Goal: Transaction & Acquisition: Book appointment/travel/reservation

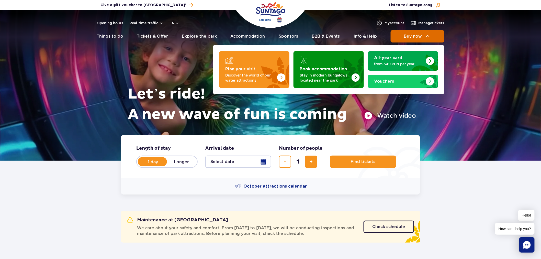
click at [421, 35] on span "Buy now" at bounding box center [412, 36] width 18 height 5
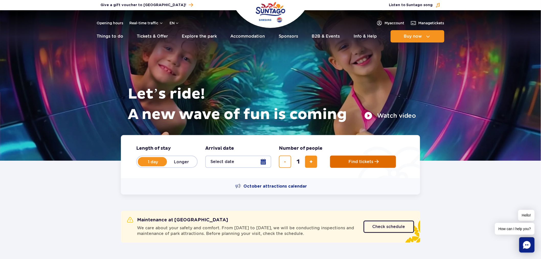
click at [379, 166] on button "Find tickets" at bounding box center [363, 161] width 66 height 12
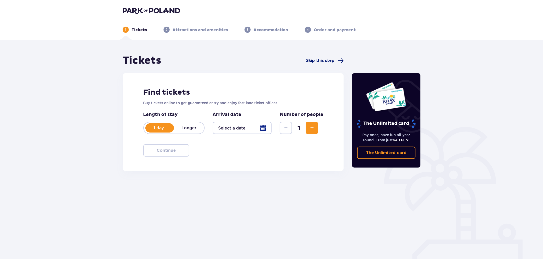
click at [326, 61] on span "Skip this step" at bounding box center [320, 61] width 28 height 6
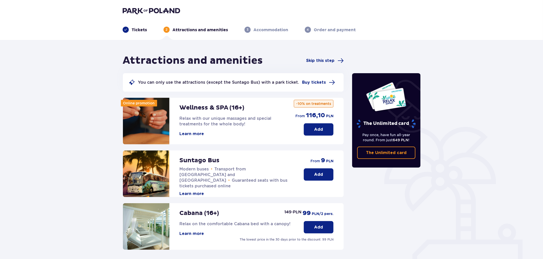
click at [313, 124] on button "Add" at bounding box center [319, 129] width 30 height 12
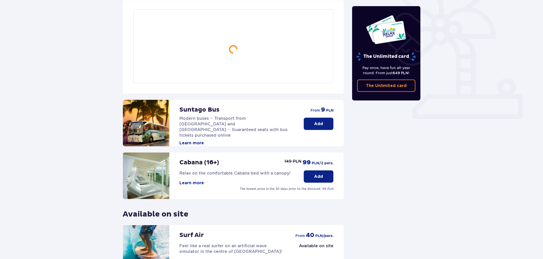
scroll to position [148, 0]
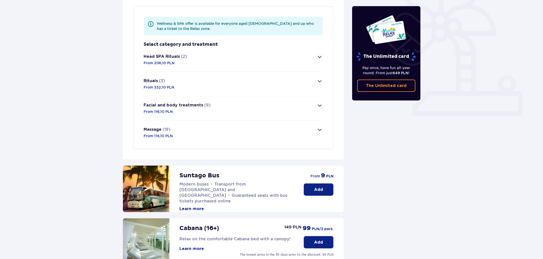
click at [183, 126] on button "Massage (19) From 116,10 PLN" at bounding box center [233, 132] width 179 height 24
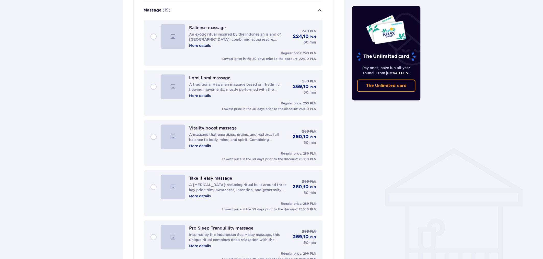
scroll to position [268, 0]
click at [151, 134] on div "Vitality boost massage A massage that energizes, drains, and restores full bala…" at bounding box center [233, 136] width 166 height 25
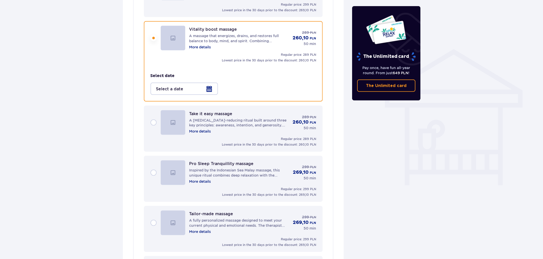
scroll to position [380, 0]
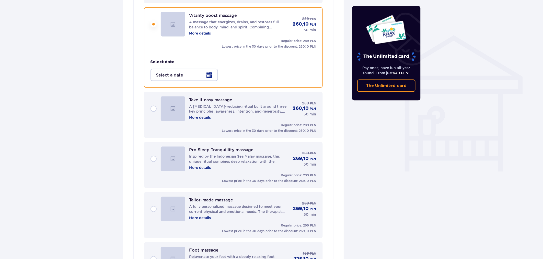
click at [168, 76] on div at bounding box center [183, 75] width 67 height 12
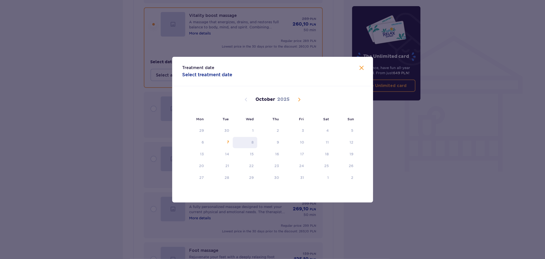
click at [251, 139] on div "8" at bounding box center [245, 142] width 25 height 11
click at [359, 67] on span "Close" at bounding box center [362, 68] width 6 height 6
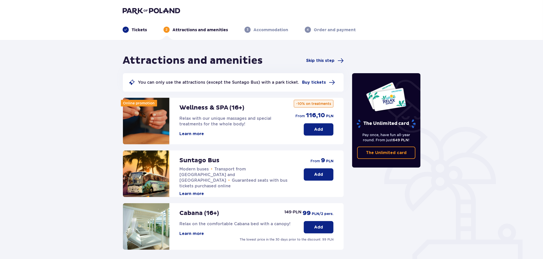
click at [312, 126] on button "Add" at bounding box center [319, 129] width 30 height 12
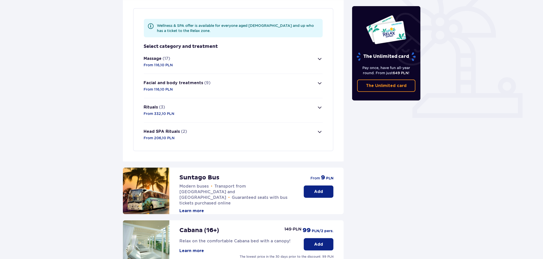
scroll to position [148, 0]
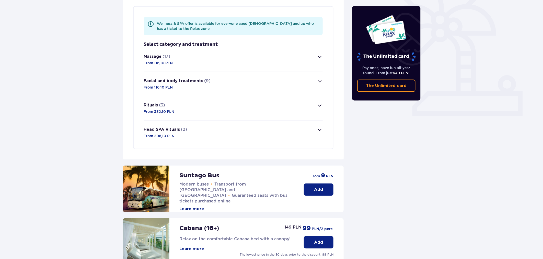
click at [192, 64] on button "Massage (17) From 116,10 PLN" at bounding box center [233, 60] width 179 height 24
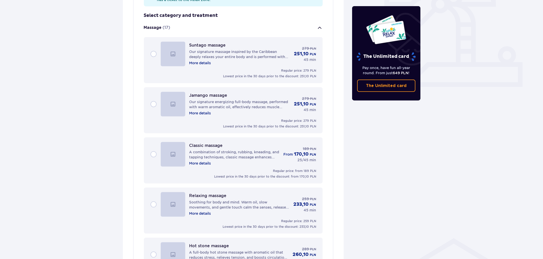
scroll to position [167, 0]
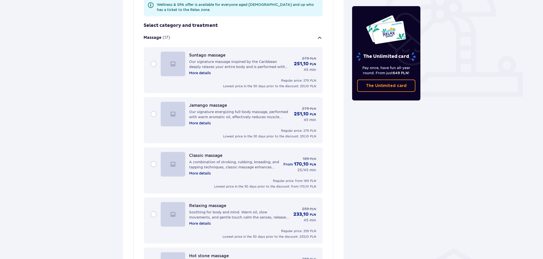
click at [174, 40] on button "Massage (17)" at bounding box center [233, 38] width 179 height 18
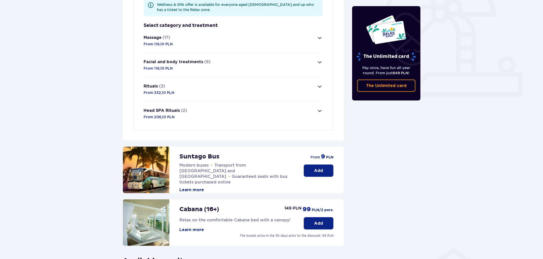
click at [179, 63] on p "Facial and body treatments" at bounding box center [174, 62] width 60 height 6
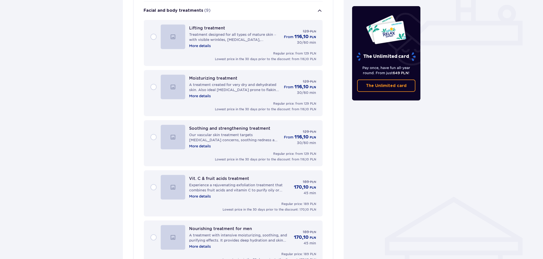
scroll to position [219, 0]
click at [148, 37] on div "Lifting treatment Treatment designed for all types of mature skin – with visibl…" at bounding box center [233, 42] width 179 height 46
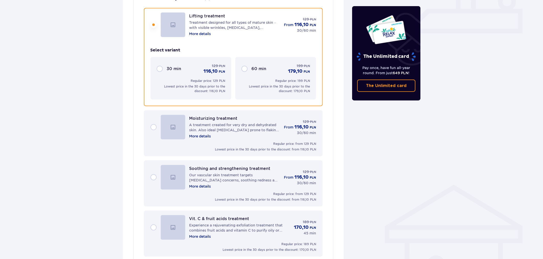
scroll to position [232, 0]
click at [159, 65] on div "30 min 129 PLN 116,10 PLN" at bounding box center [191, 67] width 68 height 11
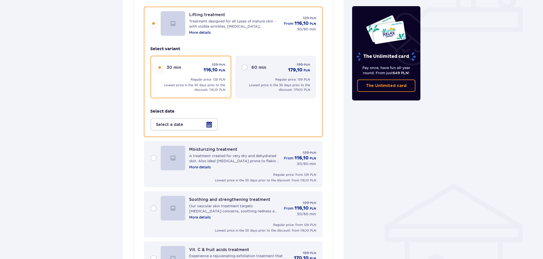
click at [184, 125] on div at bounding box center [183, 124] width 67 height 12
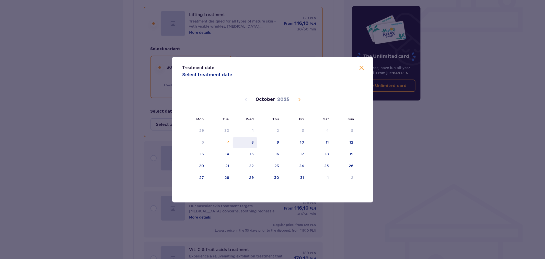
click at [248, 142] on div "8" at bounding box center [245, 142] width 25 height 11
type input "08.10.25"
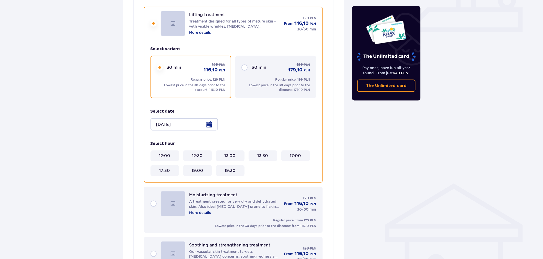
click at [242, 68] on div "60 min 199 PLN 179,10 PLN" at bounding box center [275, 67] width 68 height 11
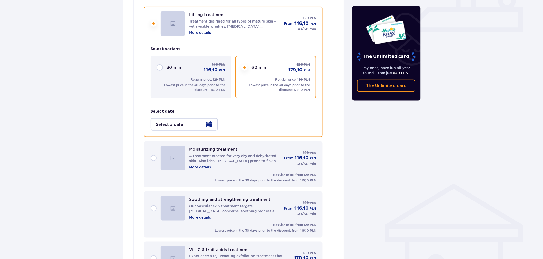
click at [186, 124] on div at bounding box center [183, 124] width 67 height 12
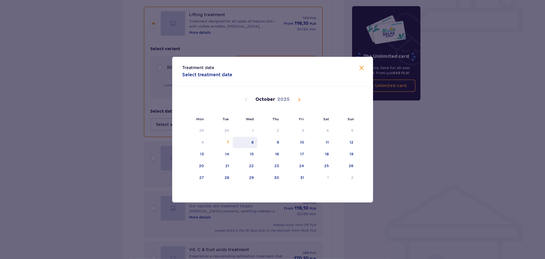
click at [253, 141] on div "8" at bounding box center [252, 141] width 2 height 5
type input "08.10.25"
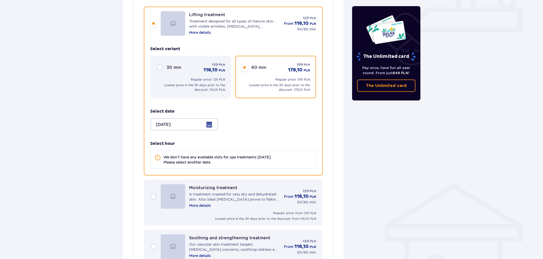
click at [154, 193] on div "Moisturizing treatment A treatment created for very dry and dehydrated skin. Al…" at bounding box center [233, 196] width 166 height 25
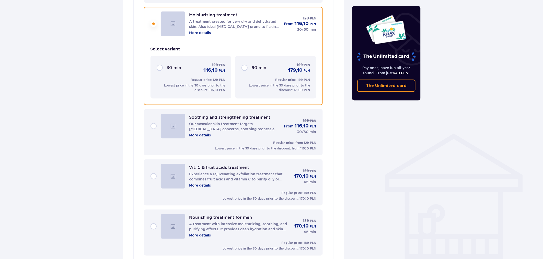
click at [154, 125] on div "Soothing and strengthening treatment Our vascular skin treatment targets sensit…" at bounding box center [233, 126] width 166 height 25
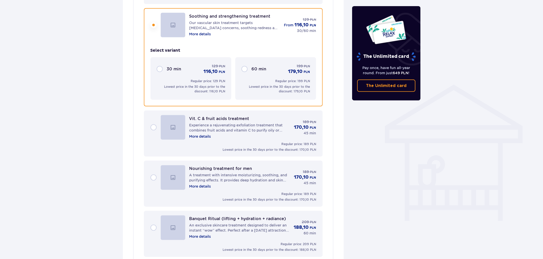
scroll to position [331, 0]
click at [153, 122] on div "Vit. C & fruit acids treatment Experience a rejuvenating exfoliation treatment …" at bounding box center [233, 126] width 166 height 25
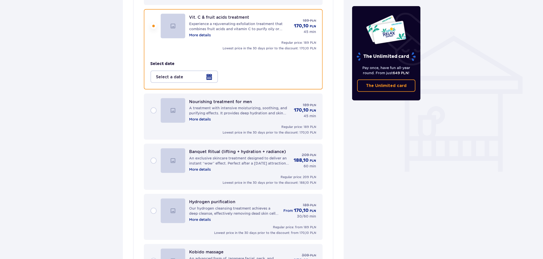
scroll to position [381, 0]
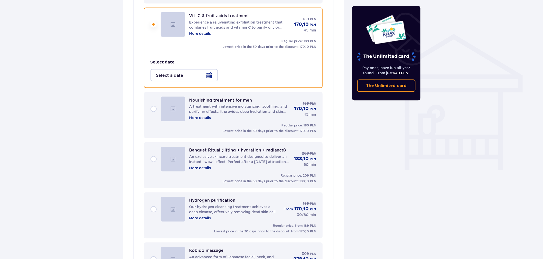
click at [154, 108] on div "Nourishing treatment for men A treatment with intensive moisturizing, soothing,…" at bounding box center [233, 109] width 166 height 25
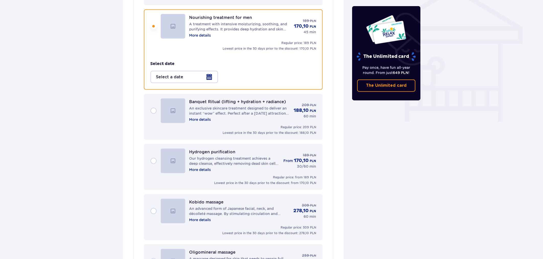
scroll to position [430, 0]
click at [154, 108] on div "Banquet Ritual (lifting + hydration + radiance) An exclusive skincare treatment…" at bounding box center [233, 109] width 166 height 25
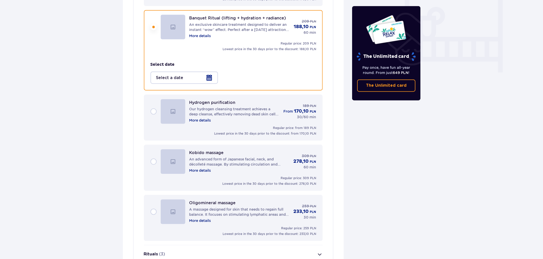
scroll to position [480, 0]
click at [154, 108] on div "Hydrogen purification Our hydrogen cleansing treatment achieves a deep cleanse,…" at bounding box center [233, 110] width 166 height 25
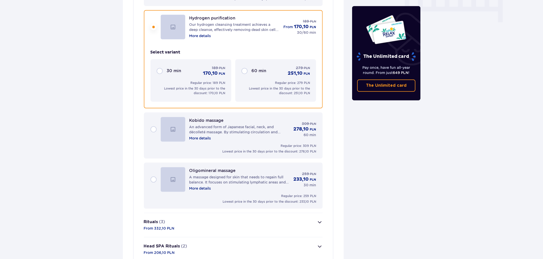
scroll to position [530, 0]
click at [254, 68] on p "60 min" at bounding box center [259, 70] width 15 height 6
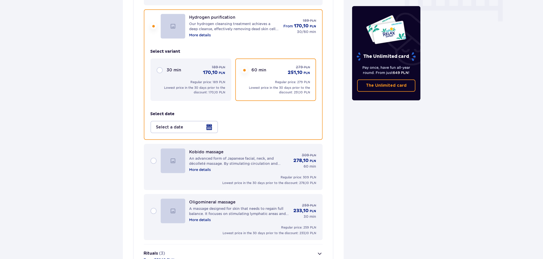
click at [192, 122] on div at bounding box center [183, 127] width 67 height 12
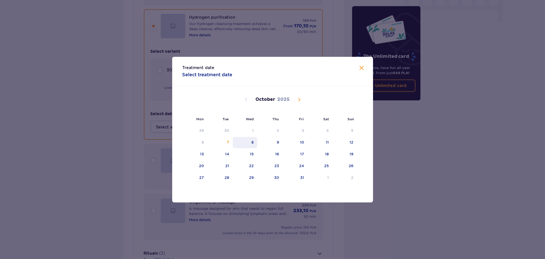
click at [251, 142] on div "8" at bounding box center [245, 142] width 25 height 11
type input "08.10.25"
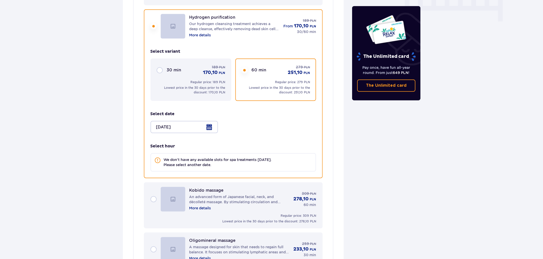
click at [163, 74] on div "30 min 189 PLN 170,10 PLN Regular price: 189 PLN Lowest price in the 30 days pr…" at bounding box center [190, 79] width 81 height 42
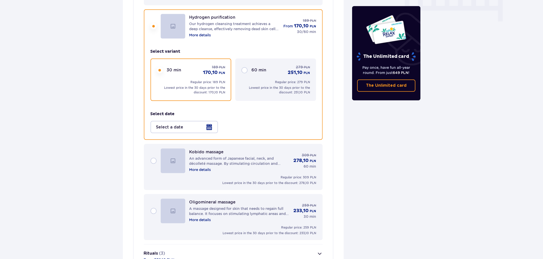
click at [174, 125] on div at bounding box center [183, 127] width 67 height 12
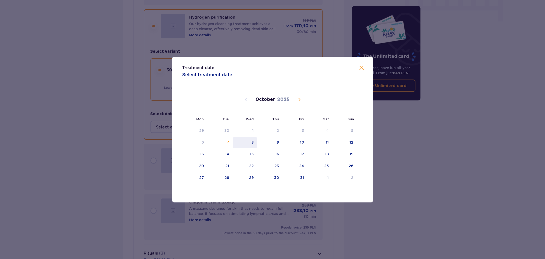
click at [250, 140] on div "8" at bounding box center [245, 142] width 25 height 11
type input "08.10.25"
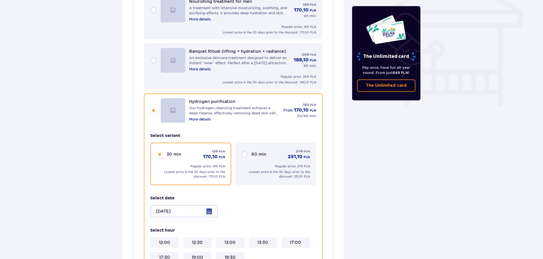
scroll to position [331, 0]
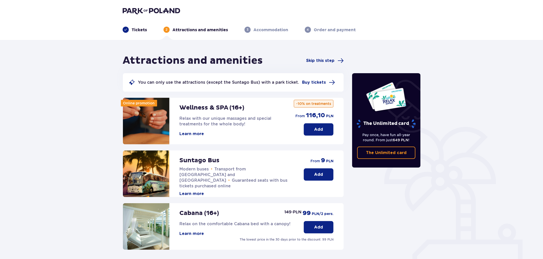
drag, startPoint x: 314, startPoint y: 127, endPoint x: 332, endPoint y: 132, distance: 18.0
click at [315, 127] on p "Add" at bounding box center [318, 129] width 9 height 6
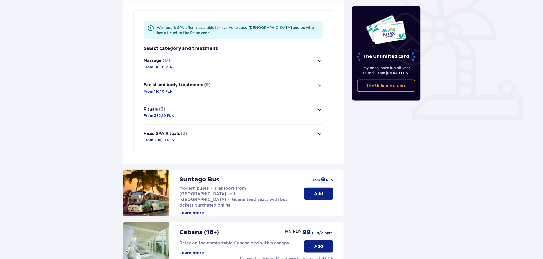
scroll to position [148, 0]
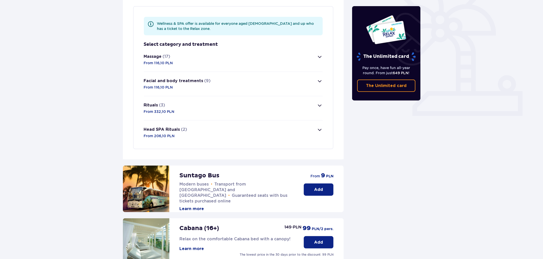
click at [189, 86] on div "Facial and body treatments (9) From 116,10 PLN" at bounding box center [177, 84] width 67 height 12
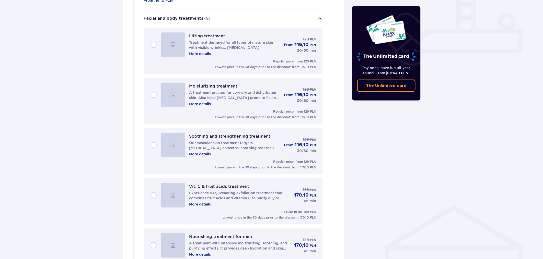
scroll to position [219, 0]
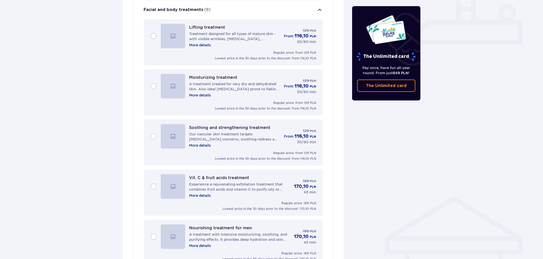
click at [158, 37] on div "Lifting treatment Treatment designed for all types of mature skin – with visibl…" at bounding box center [233, 36] width 166 height 25
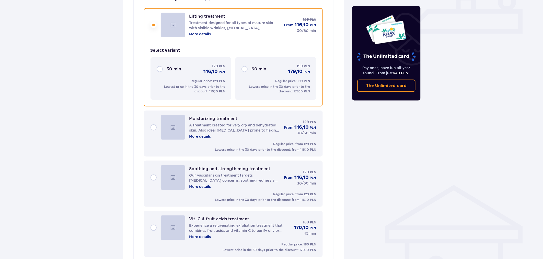
scroll to position [232, 0]
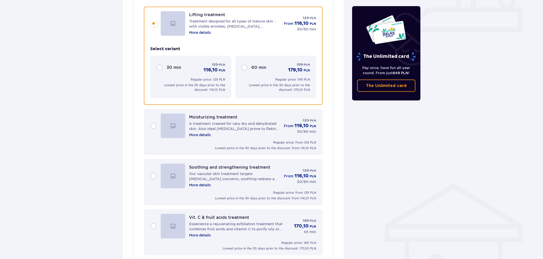
click at [262, 78] on div "Regular price: 199 PLN Lowest price in the 30 days prior to the discount: 179,1…" at bounding box center [275, 84] width 68 height 15
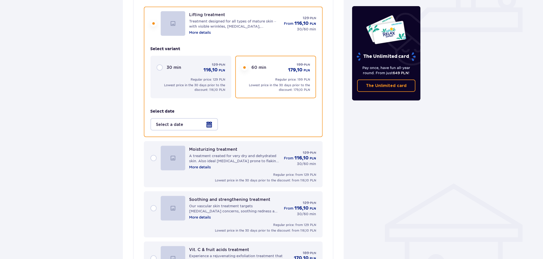
click at [175, 123] on div at bounding box center [183, 124] width 67 height 12
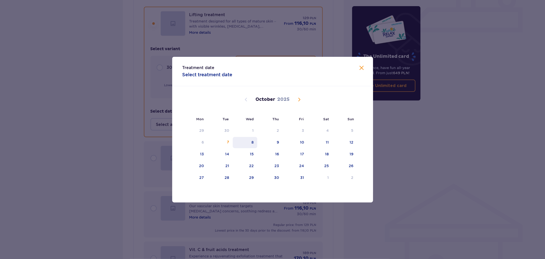
click at [251, 142] on div "8" at bounding box center [245, 142] width 25 height 11
type input "08.10.25"
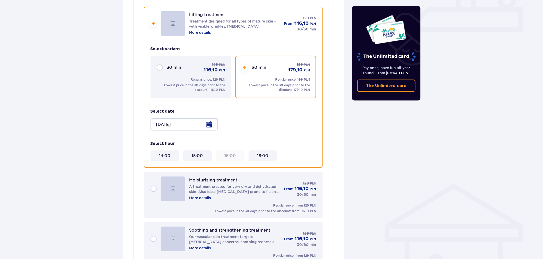
click at [262, 153] on 18\ "18:00" at bounding box center [262, 156] width 11 height 6
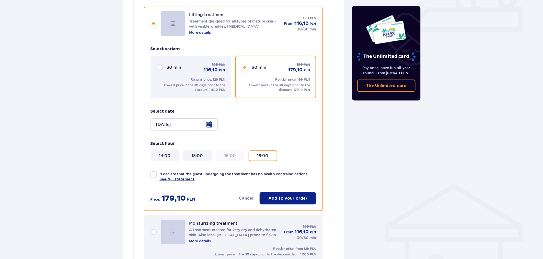
click at [194, 155] on 15\ "15:00" at bounding box center [197, 156] width 11 height 6
click at [173, 72] on div "30 min 129 PLN 116,10 PLN" at bounding box center [196, 67] width 58 height 11
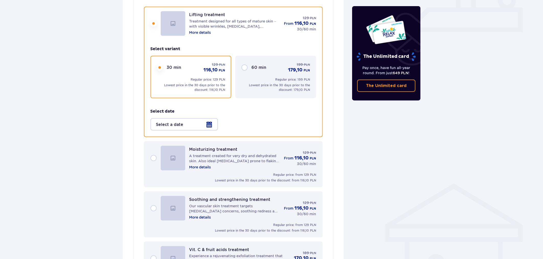
click at [167, 124] on div at bounding box center [183, 124] width 67 height 12
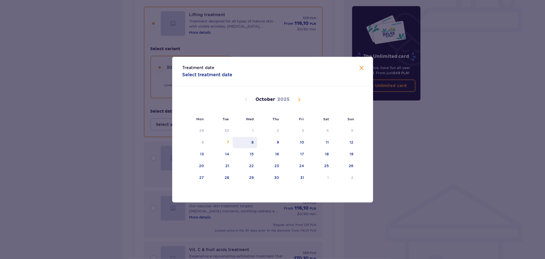
click at [251, 140] on div "8" at bounding box center [245, 142] width 25 height 11
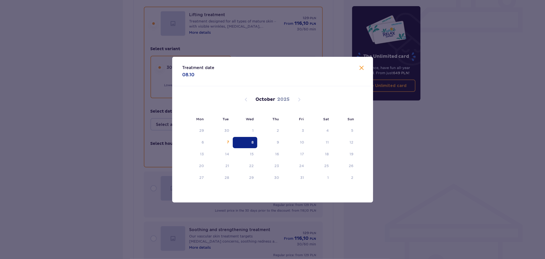
type input "[DATE]"
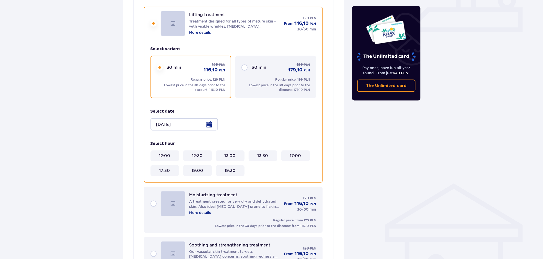
click at [252, 75] on div "60 min 199 PLN 179,10 PLN Regular price: 199 PLN Lowest price in the 30 days pr…" at bounding box center [275, 77] width 81 height 42
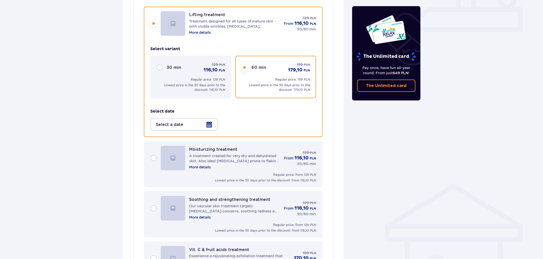
click at [184, 126] on div at bounding box center [183, 124] width 67 height 12
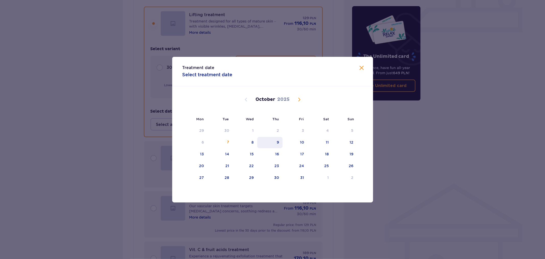
click at [260, 144] on div "9" at bounding box center [269, 142] width 25 height 11
type input "09.10.25"
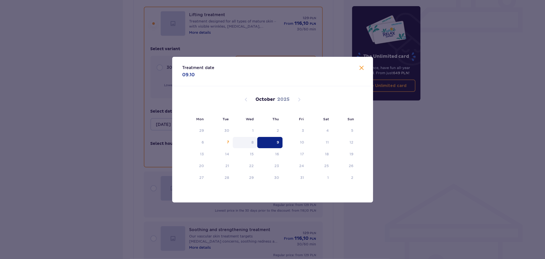
click at [256, 144] on div "8" at bounding box center [245, 142] width 25 height 11
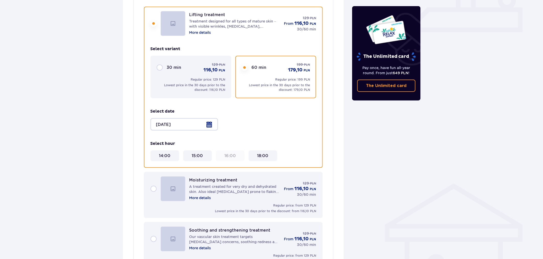
click at [154, 184] on div "Moisturizing treatment A treatment created for very dry and dehydrated skin. Al…" at bounding box center [233, 188] width 166 height 25
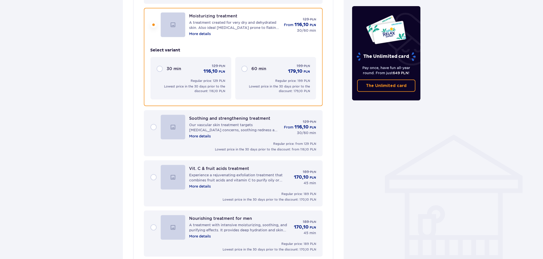
scroll to position [282, 0]
click at [265, 68] on p "60 min" at bounding box center [259, 68] width 15 height 6
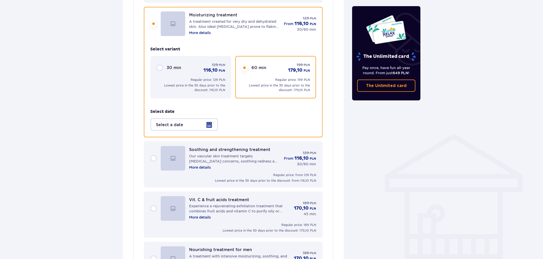
click at [199, 121] on div at bounding box center [183, 124] width 67 height 12
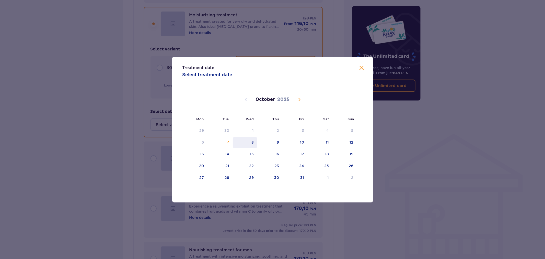
click at [248, 142] on div "8" at bounding box center [245, 142] width 25 height 11
type input "[DATE]"
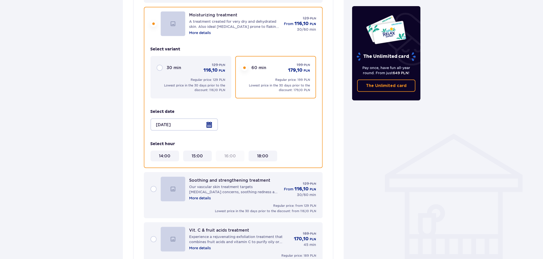
click at [156, 185] on div "Soothing and strengthening treatment Our vascular skin treatment targets sensit…" at bounding box center [233, 189] width 166 height 25
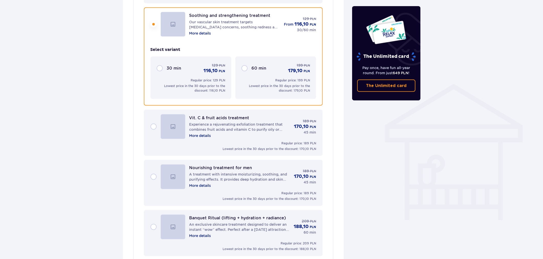
click at [144, 123] on div "Vit. C & fruit acids treatment Experience a rejuvenating exfoliation treatment …" at bounding box center [233, 133] width 179 height 46
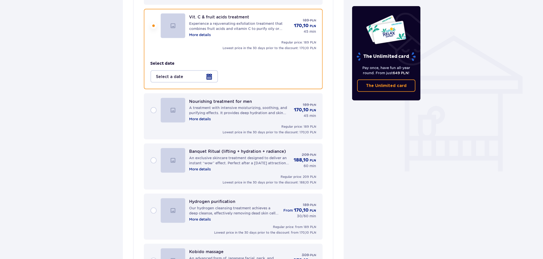
scroll to position [381, 0]
click at [185, 74] on div at bounding box center [183, 75] width 67 height 12
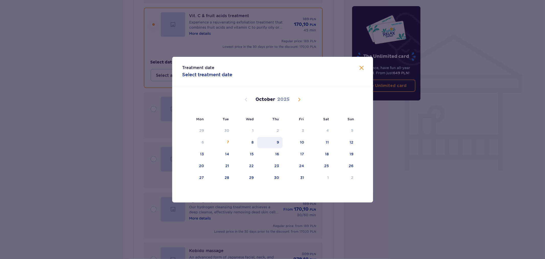
click at [274, 137] on div "9" at bounding box center [269, 142] width 25 height 11
type input "09.10.25"
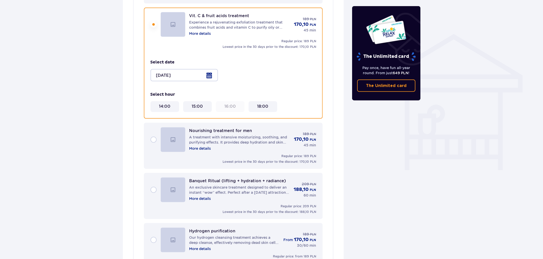
scroll to position [353, 0]
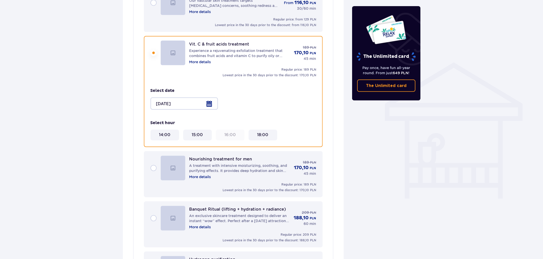
click at [153, 163] on div "Nourishing treatment for men A treatment with intensive moisturizing, soothing,…" at bounding box center [233, 168] width 166 height 25
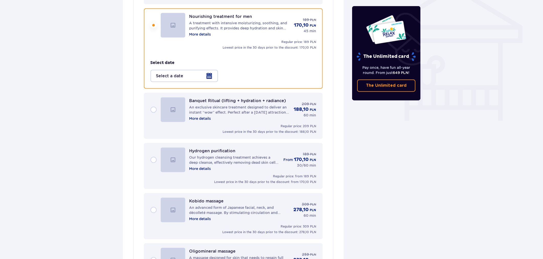
click at [157, 108] on div "Banquet Ritual (lifting + hydration + radiance) An exclusive skincare treatment…" at bounding box center [233, 109] width 166 height 25
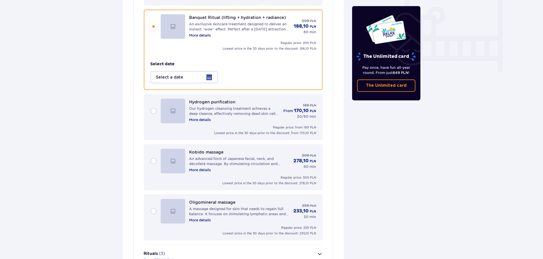
scroll to position [480, 0]
click at [184, 70] on div at bounding box center [183, 76] width 67 height 12
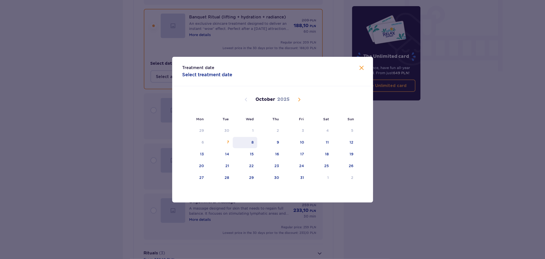
click at [256, 142] on div "8" at bounding box center [245, 142] width 25 height 11
type input "[DATE]"
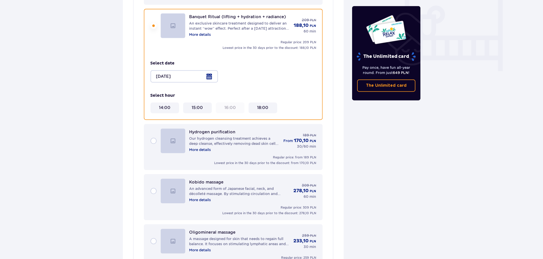
click at [227, 108] on div "16:00" at bounding box center [230, 107] width 29 height 11
click at [152, 185] on div "Kobido massage An advanced form of Japanese facial, neck, and décolleté massage…" at bounding box center [233, 191] width 166 height 25
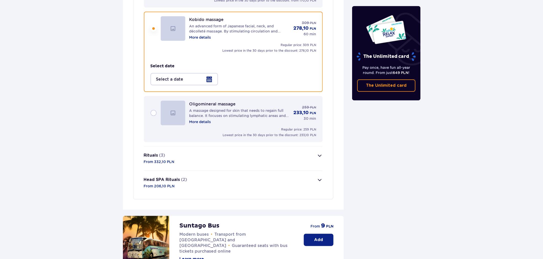
scroll to position [579, 0]
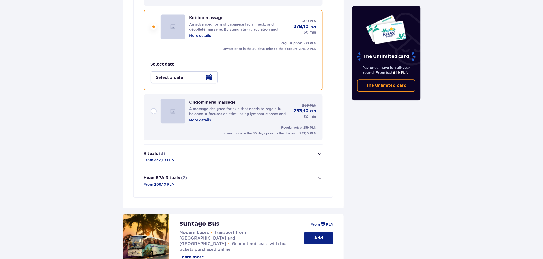
click at [155, 107] on div "Oligomineral massage A massage designed for skin that needs to regain full bala…" at bounding box center [233, 111] width 166 height 25
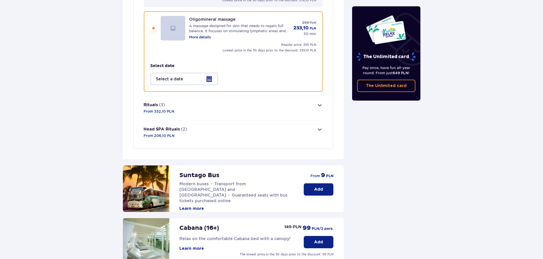
scroll to position [629, 0]
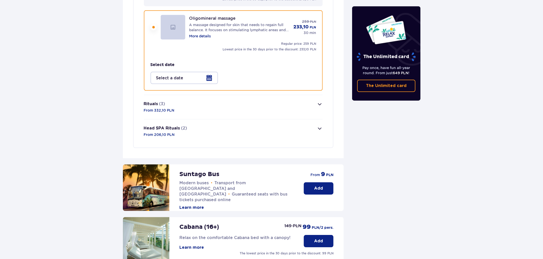
click at [187, 72] on div at bounding box center [183, 78] width 67 height 12
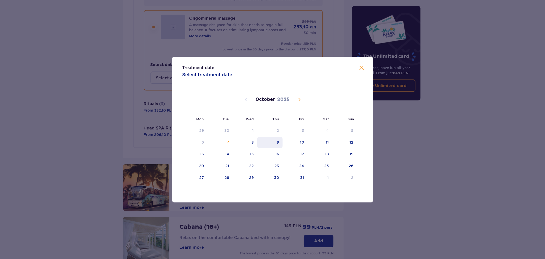
click at [269, 143] on div "9" at bounding box center [269, 142] width 25 height 11
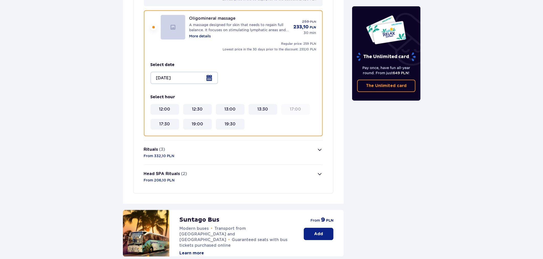
click at [206, 72] on div at bounding box center [183, 78] width 67 height 12
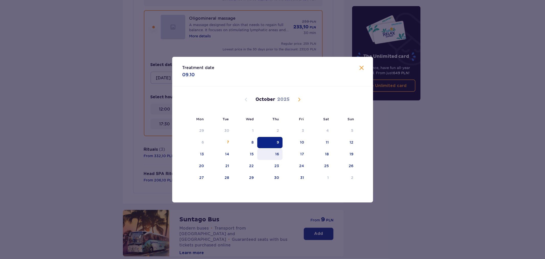
click at [274, 152] on div "16" at bounding box center [269, 153] width 25 height 11
type input "16.10.25"
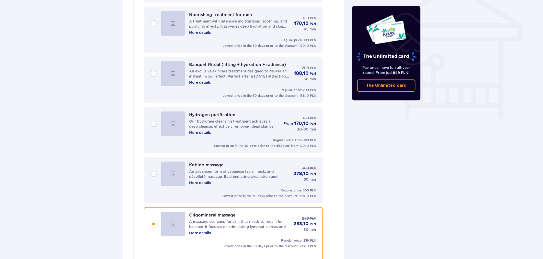
scroll to position [430, 0]
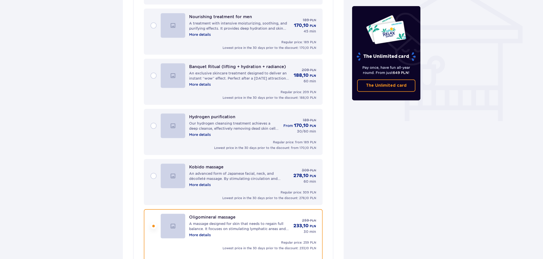
click at [154, 24] on div "Nourishing treatment for men A treatment with intensive moisturizing, soothing,…" at bounding box center [233, 25] width 166 height 25
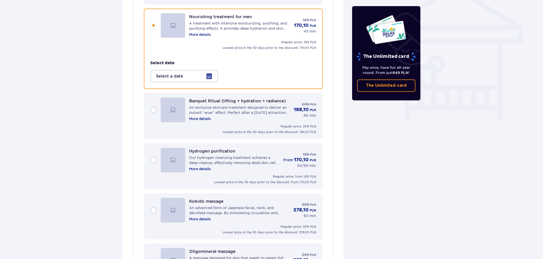
scroll to position [430, 0]
click at [197, 73] on div at bounding box center [183, 76] width 67 height 12
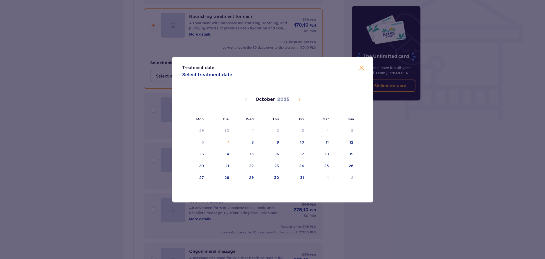
click at [304, 101] on div "October 2025" at bounding box center [272, 99] width 169 height 6
click at [247, 142] on div "8" at bounding box center [245, 142] width 25 height 11
type input "[DATE]"
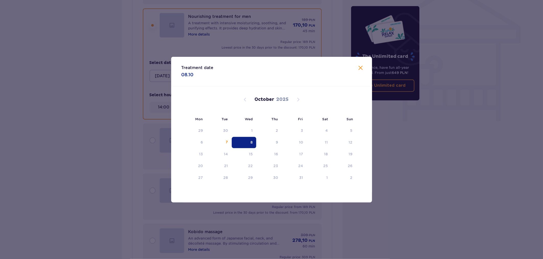
click at [425, 151] on div "Attractions and amenities Skip this step You can only use the attractions (exce…" at bounding box center [270, 122] width 541 height 1025
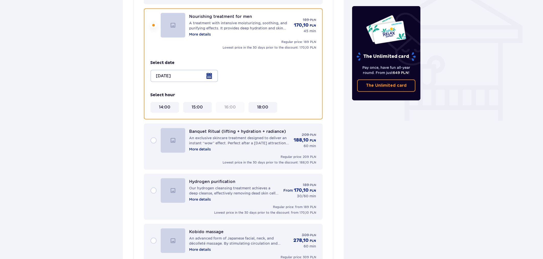
click at [154, 138] on div "Banquet Ritual (lifting + hydration + radiance) An exclusive skincare treatment…" at bounding box center [233, 140] width 166 height 25
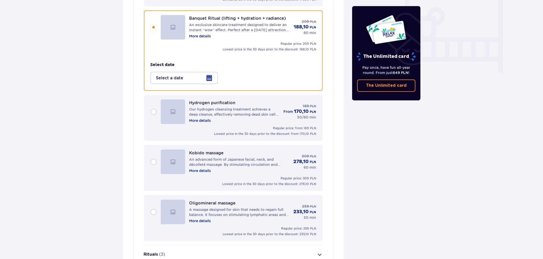
scroll to position [480, 0]
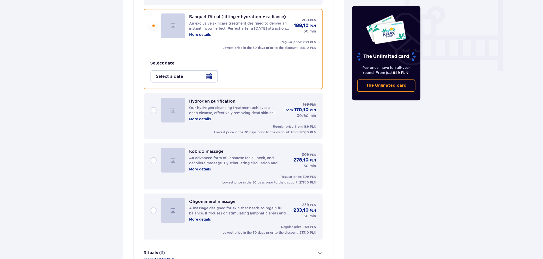
click at [196, 74] on div at bounding box center [183, 76] width 67 height 12
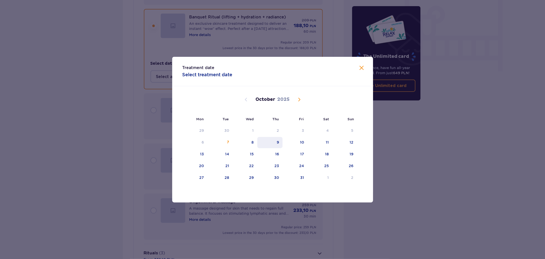
click at [259, 143] on div "9" at bounding box center [269, 142] width 25 height 11
type input "09.10.25"
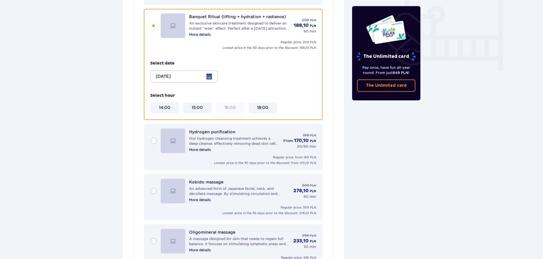
click at [257, 142] on div "Hydrogen purification Our hydrogen cleansing treatment achieves a deep cleanse,…" at bounding box center [234, 140] width 90 height 23
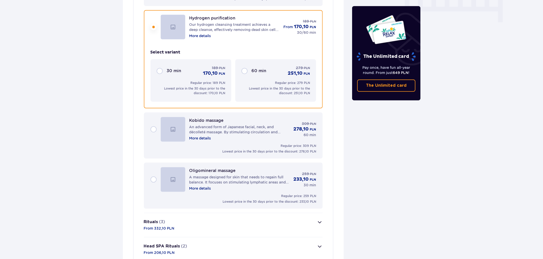
scroll to position [530, 0]
click at [267, 80] on div "Regular price: 279 PLN Lowest price in the 30 days prior to the discount: 251,1…" at bounding box center [275, 87] width 68 height 15
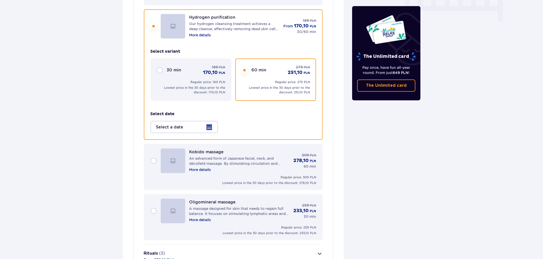
click at [197, 124] on div at bounding box center [183, 127] width 67 height 12
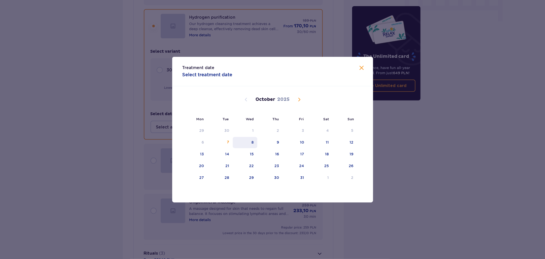
click at [250, 141] on div "8" at bounding box center [245, 142] width 25 height 11
type input "[DATE]"
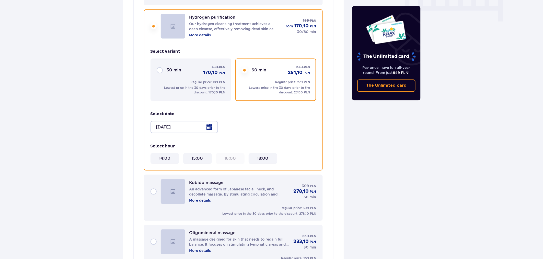
click at [455, 149] on div "Attractions and amenities Skip this step You can only use the attractions (exce…" at bounding box center [271, 47] width 543 height 1075
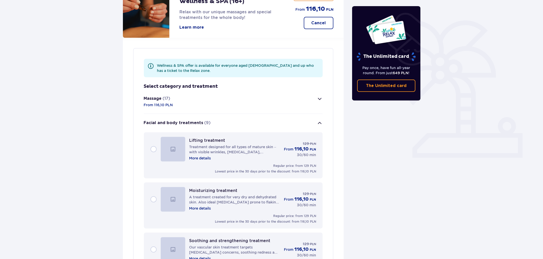
scroll to position [104, 0]
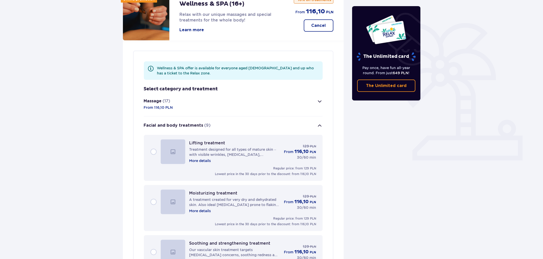
click at [210, 124] on button "Facial and body treatments (9)" at bounding box center [233, 125] width 179 height 18
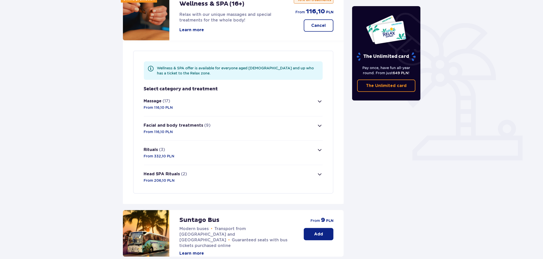
click at [201, 104] on button "Massage (17) From 116,10 PLN" at bounding box center [233, 104] width 179 height 24
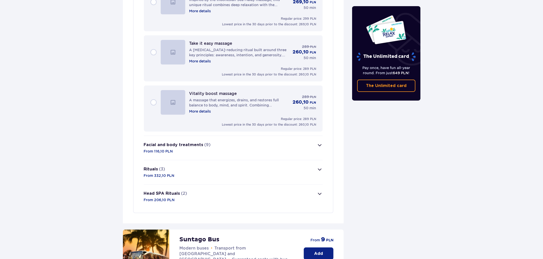
scroll to position [962, 0]
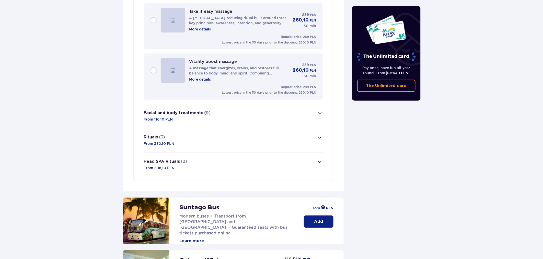
click at [201, 128] on button "Rituals (3) From 332,10 PLN" at bounding box center [233, 140] width 179 height 24
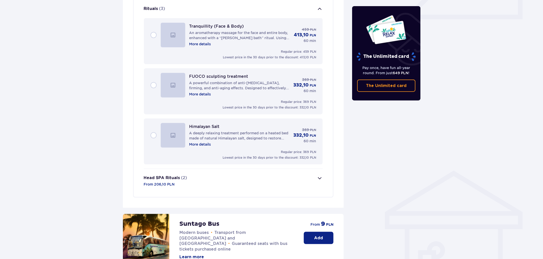
scroll to position [244, 0]
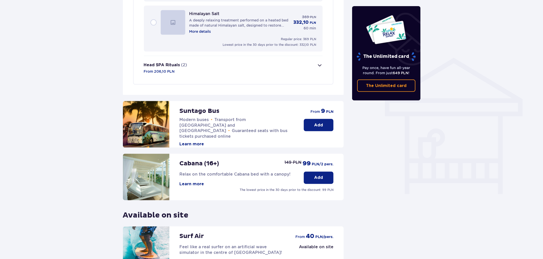
click at [200, 72] on button "Head SPA Rituals (2) From 206,10 PLN" at bounding box center [233, 68] width 179 height 24
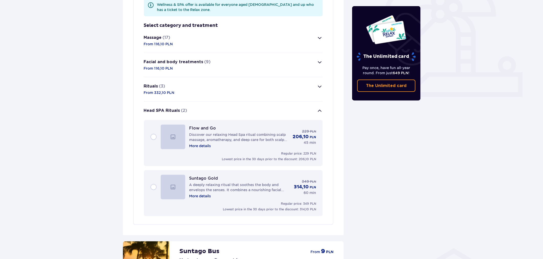
scroll to position [154, 0]
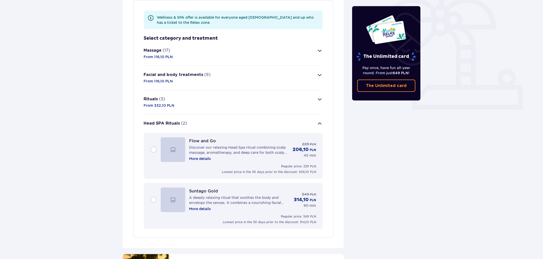
click at [188, 58] on button "Massage (17) From 116,10 PLN" at bounding box center [233, 53] width 179 height 24
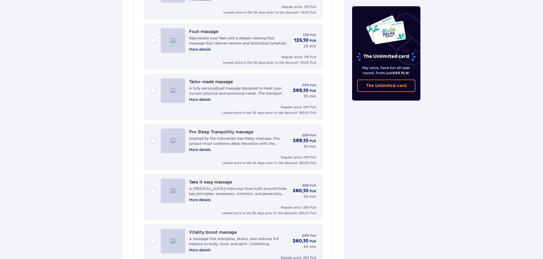
scroll to position [877, 0]
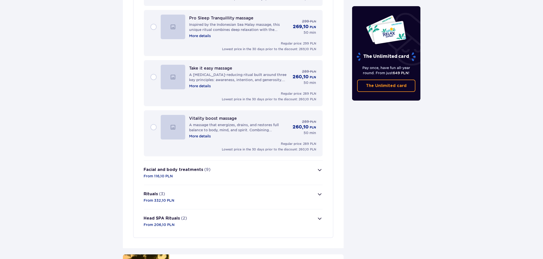
click at [214, 160] on button "Facial and body treatments (9) From 116,10 PLN" at bounding box center [233, 172] width 179 height 24
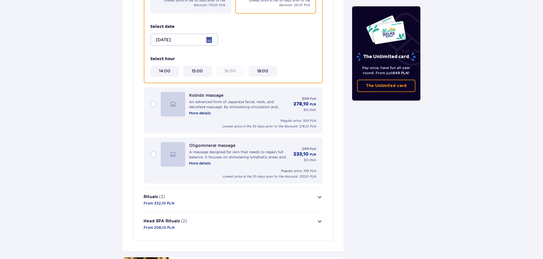
click at [198, 201] on button "Rituals (3) From 332,10 PLN" at bounding box center [233, 200] width 179 height 24
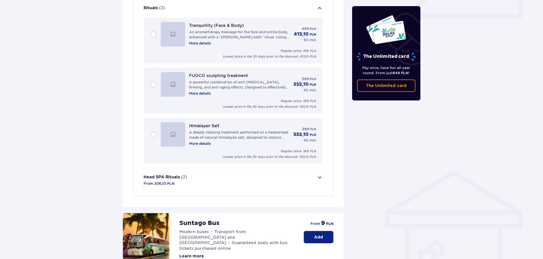
scroll to position [244, 0]
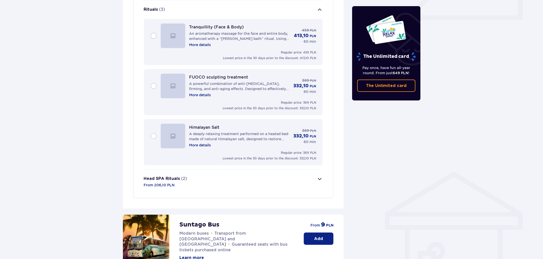
click at [195, 177] on button "Head SPA Rituals (2) From 206,10 PLN" at bounding box center [233, 181] width 179 height 24
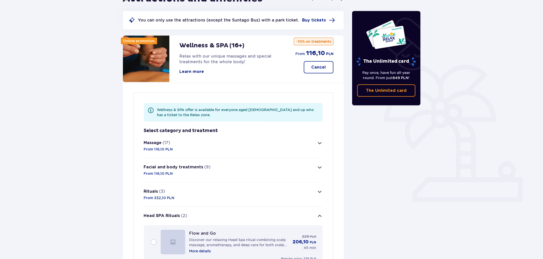
scroll to position [170, 0]
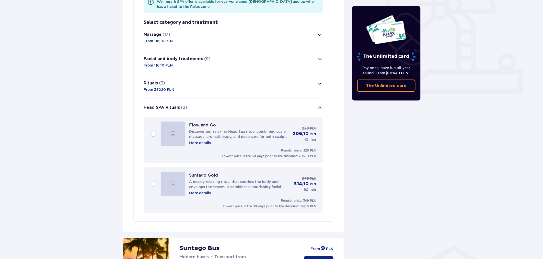
click at [191, 65] on div "Facial and body treatments (9) From 116,10 PLN" at bounding box center [177, 62] width 67 height 12
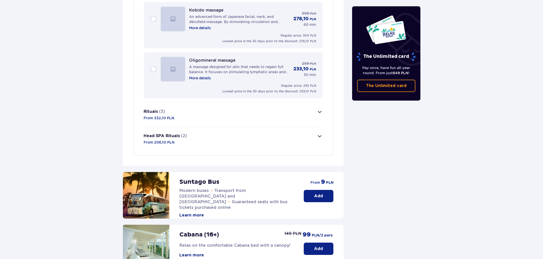
click at [199, 106] on button "Rituals (3) From 332,10 PLN" at bounding box center [233, 114] width 179 height 24
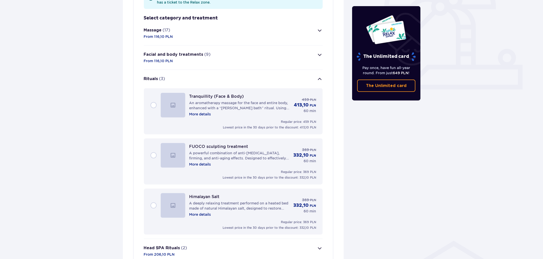
scroll to position [159, 0]
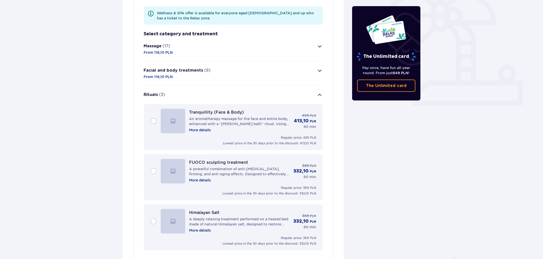
click at [194, 89] on button "Rituals (3)" at bounding box center [233, 95] width 179 height 18
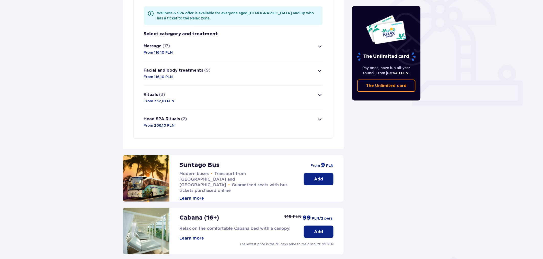
click at [193, 118] on button "Head SPA Rituals (2) From 206,10 PLN" at bounding box center [233, 122] width 179 height 24
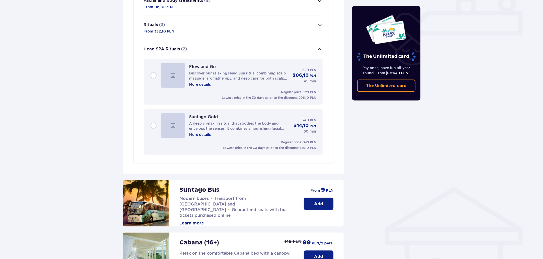
scroll to position [183, 0]
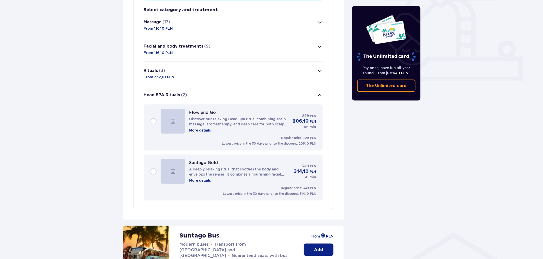
click at [190, 29] on button "Massage (17) From 116,10 PLN" at bounding box center [233, 25] width 179 height 24
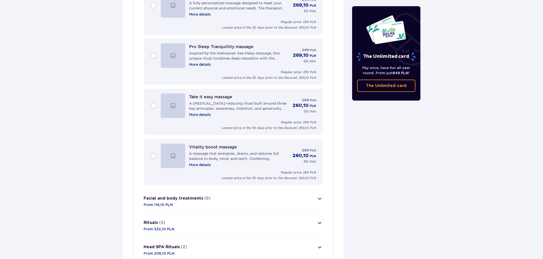
scroll to position [877, 0]
click at [207, 195] on p "(9)" at bounding box center [207, 198] width 6 height 6
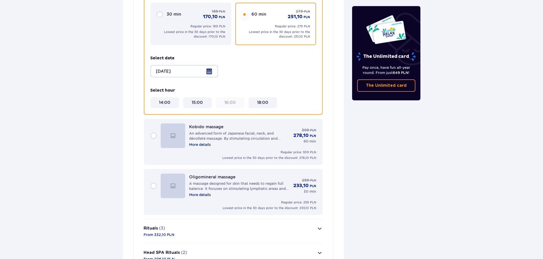
scroll to position [588, 0]
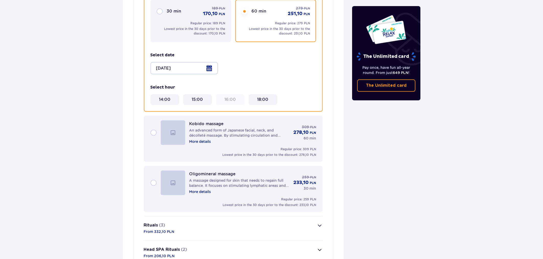
click at [201, 223] on button "Rituals (3) From 332,10 PLN" at bounding box center [233, 228] width 179 height 24
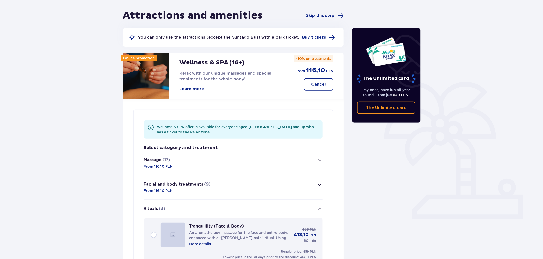
scroll to position [0, 0]
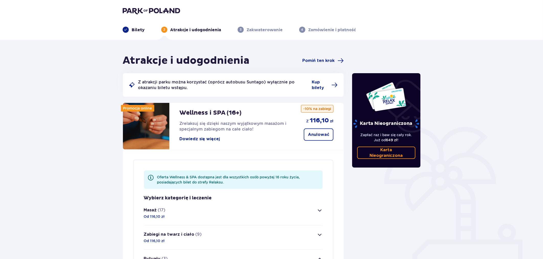
click at [463, 36] on header "Bilety 2 Atrakcje i udogodnienia 3 Zakwaterowanie 4 Zamówienie i płatność" at bounding box center [271, 20] width 543 height 40
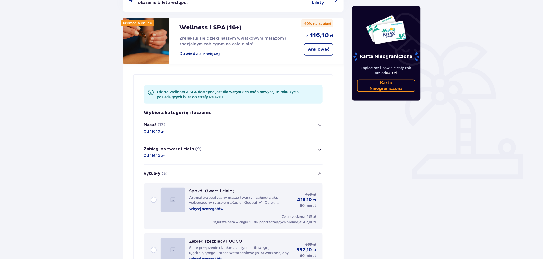
click at [251, 131] on button "Masaż (17) Od 116,10 zł" at bounding box center [233, 128] width 179 height 24
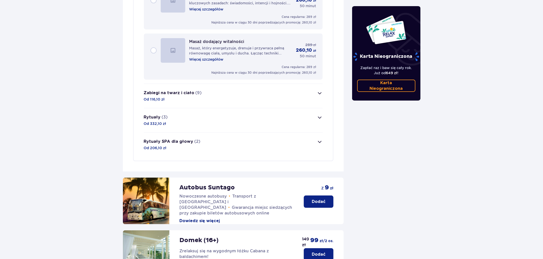
scroll to position [955, 0]
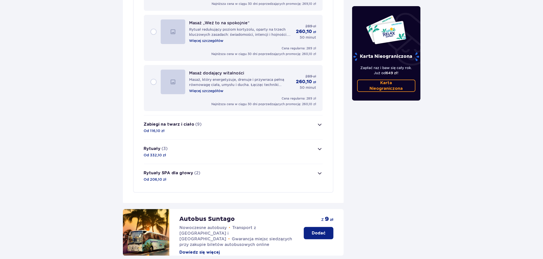
click at [259, 119] on button "Zabiegi na twarz i ciało (9) Od 116,10 zł" at bounding box center [233, 127] width 179 height 24
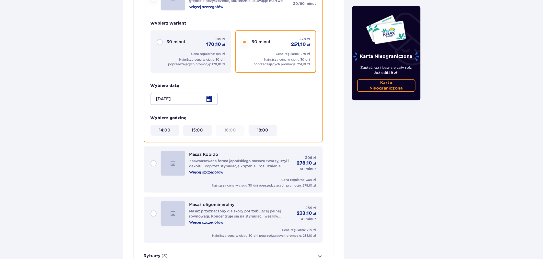
scroll to position [565, 0]
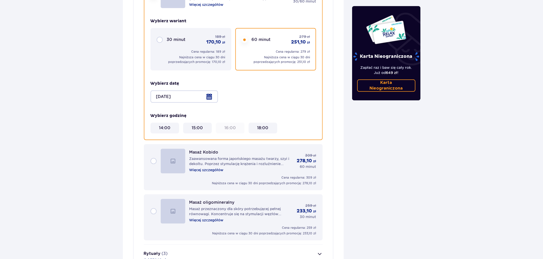
click at [243, 156] on font "Zaawansowana forma japońskiego masażu twarzy, szyi i dekoltu. Poprzez stymulacj…" at bounding box center [239, 171] width 100 height 30
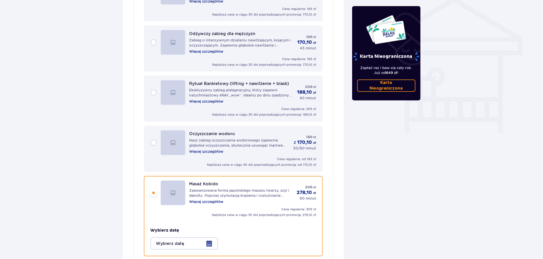
scroll to position [329, 0]
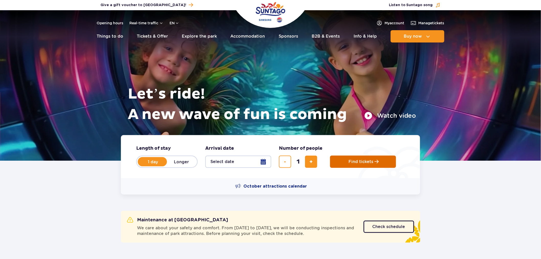
click at [371, 157] on button "Find tickets" at bounding box center [363, 161] width 66 height 12
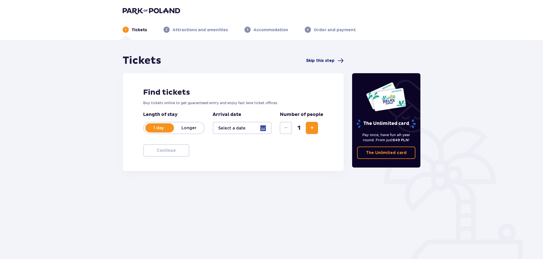
click at [321, 58] on span "Skip this step" at bounding box center [320, 61] width 28 height 6
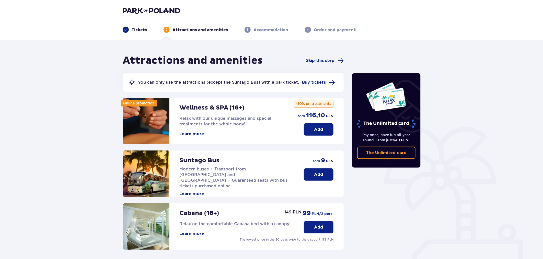
click at [323, 131] on button "Add" at bounding box center [319, 129] width 30 height 12
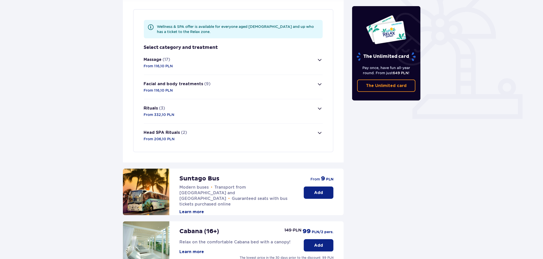
scroll to position [148, 0]
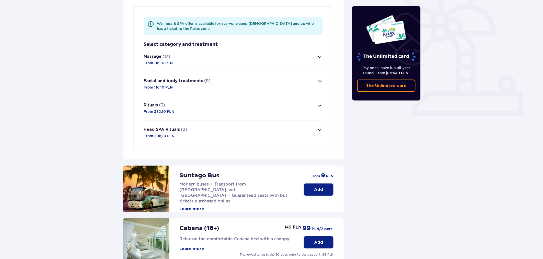
click at [202, 63] on button "Massage (17) From 116,10 PLN" at bounding box center [233, 60] width 179 height 24
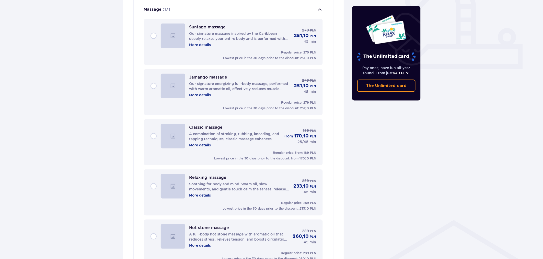
scroll to position [195, 0]
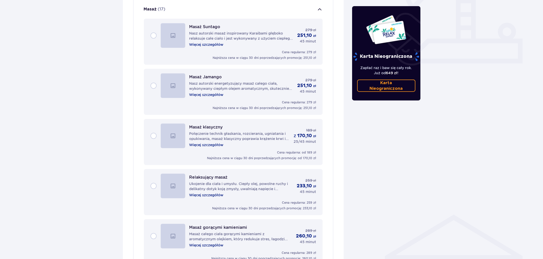
drag, startPoint x: 496, startPoint y: 85, endPoint x: 484, endPoint y: 85, distance: 11.5
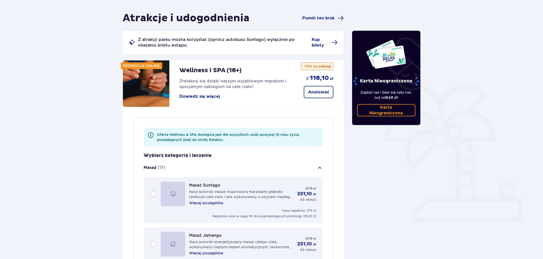
scroll to position [142, 0]
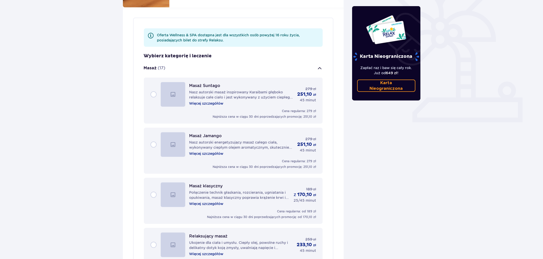
click at [153, 95] on div "Masaż Suntago Nasz autorski masaż inspirowany Karaibami głęboko relaksuje całe …" at bounding box center [233, 94] width 166 height 25
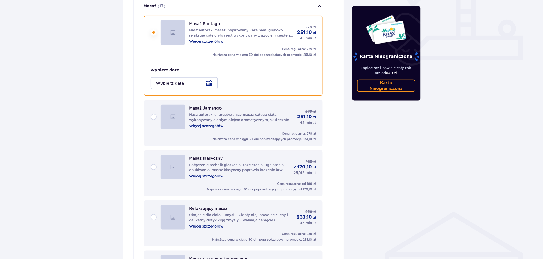
scroll to position [213, 0]
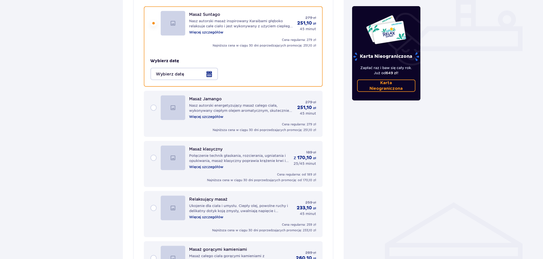
click at [160, 76] on div at bounding box center [183, 74] width 67 height 12
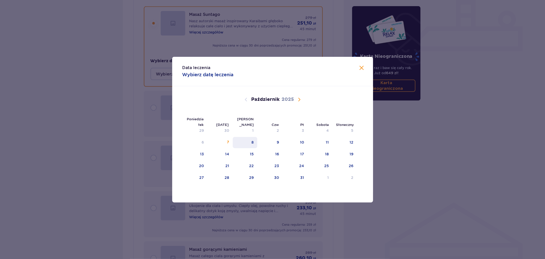
click at [251, 137] on div "8" at bounding box center [245, 142] width 25 height 11
type input "[DATE]"
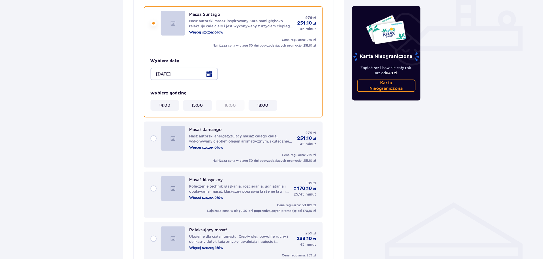
click at [154, 137] on div "Masaż Jamango Nasz autorski energetyzujący masaż całego ciała, wykonywany ciepł…" at bounding box center [233, 138] width 166 height 25
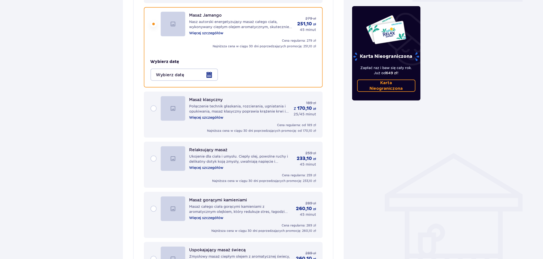
scroll to position [262, 0]
click at [188, 74] on div at bounding box center [183, 74] width 67 height 12
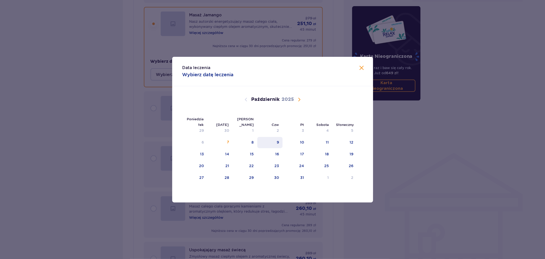
click at [259, 142] on div "9" at bounding box center [269, 142] width 25 height 11
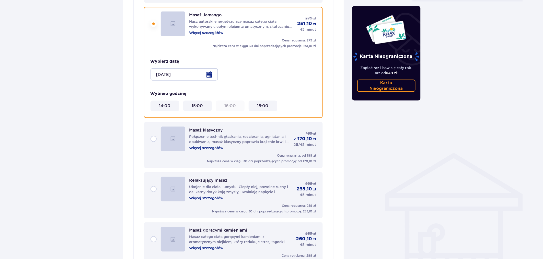
click at [183, 75] on div at bounding box center [183, 74] width 67 height 12
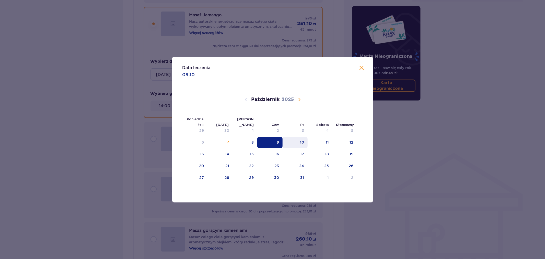
click at [298, 139] on div "10" at bounding box center [295, 142] width 25 height 11
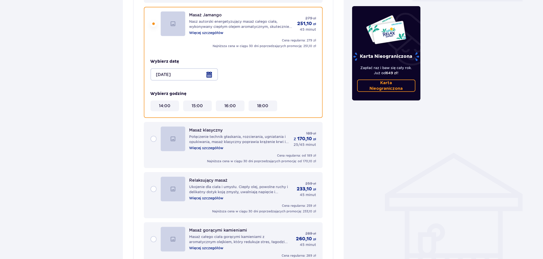
click at [205, 77] on div at bounding box center [183, 74] width 67 height 12
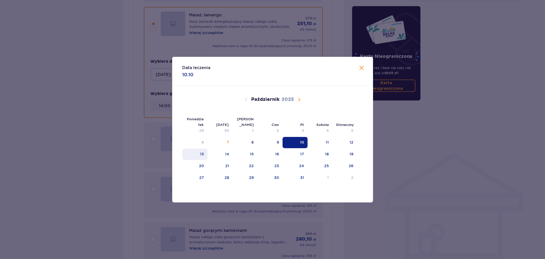
click at [207, 152] on div "13" at bounding box center [194, 153] width 25 height 11
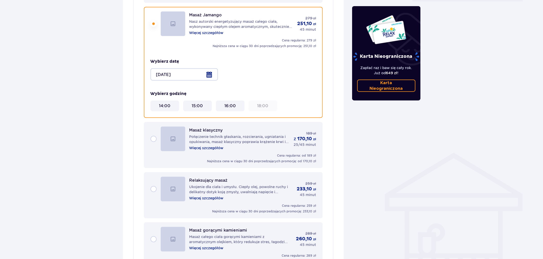
click at [192, 73] on div at bounding box center [183, 74] width 67 height 12
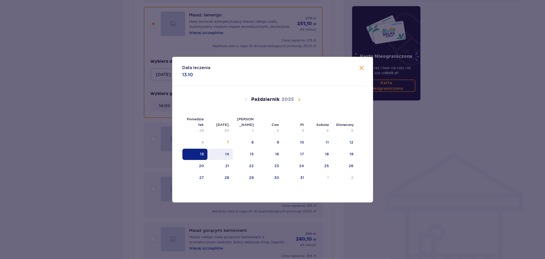
click at [217, 152] on div "14" at bounding box center [219, 153] width 25 height 11
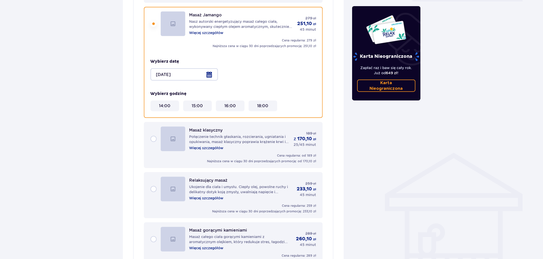
click at [163, 68] on div at bounding box center [183, 74] width 67 height 12
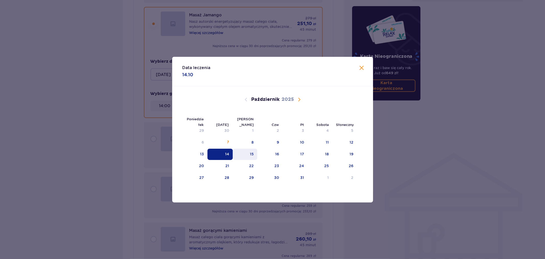
click at [253, 152] on font "15" at bounding box center [252, 154] width 4 height 4
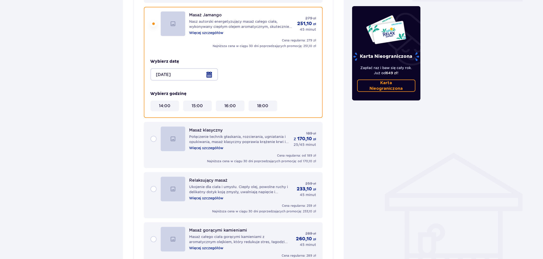
click at [200, 76] on div at bounding box center [183, 74] width 67 height 12
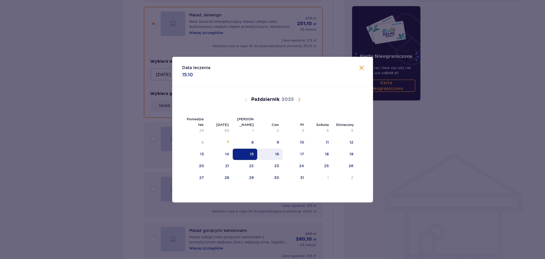
click at [280, 152] on div "16" at bounding box center [269, 153] width 25 height 11
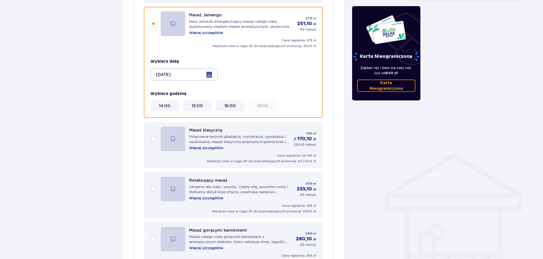
click at [194, 76] on div at bounding box center [183, 74] width 67 height 12
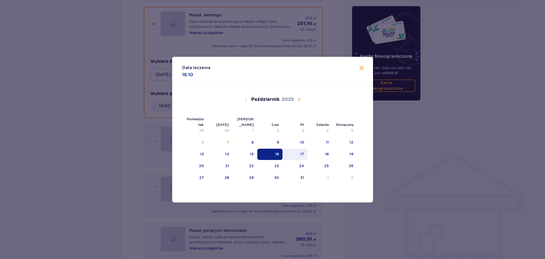
click at [294, 150] on div "17" at bounding box center [295, 153] width 25 height 11
type input "17.10.25"
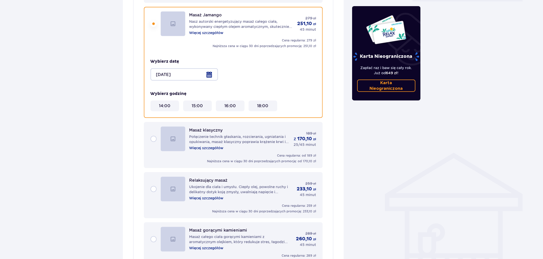
click at [152, 136] on div "Masaż klasyczny Połączenie technik głaskania, rozcierania, ugniatania i opukiwa…" at bounding box center [233, 138] width 166 height 25
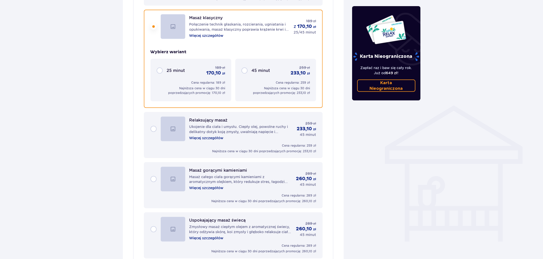
scroll to position [312, 0]
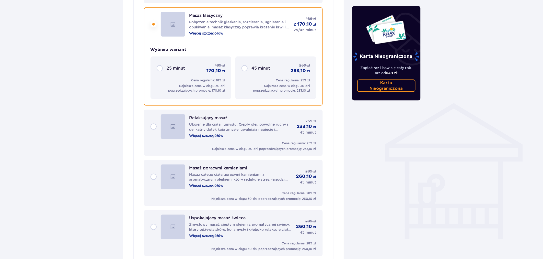
click at [247, 70] on div "45 minut 259 zł 233,10 zł" at bounding box center [275, 68] width 68 height 11
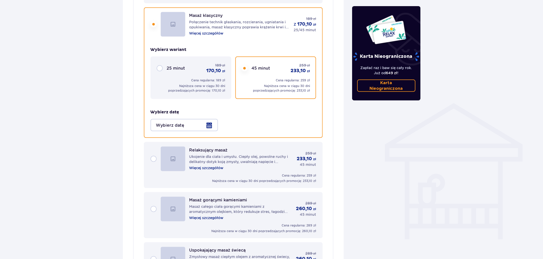
click at [190, 122] on div at bounding box center [183, 125] width 67 height 12
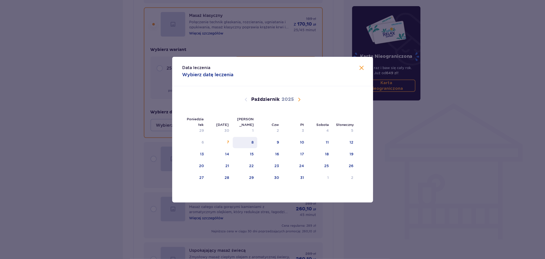
click at [255, 142] on div "8" at bounding box center [245, 142] width 25 height 11
type input "[DATE]"
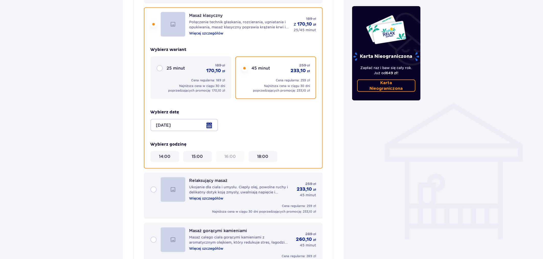
click at [152, 186] on div "Relaksujący masaż Ukojenie dla ciała i umysłu. Ciepły olej, powolne ruchy i del…" at bounding box center [233, 189] width 166 height 25
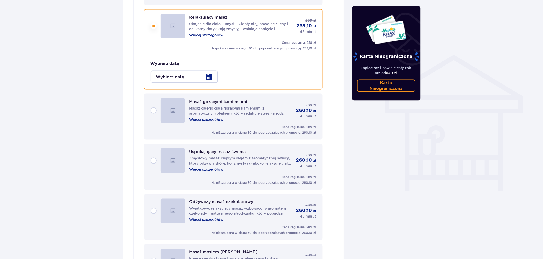
scroll to position [361, 0]
click at [150, 108] on div "Masaż gorącymi kamieniami Masaż całego ciała gorącymi kamieniami z aromatycznym…" at bounding box center [233, 109] width 166 height 25
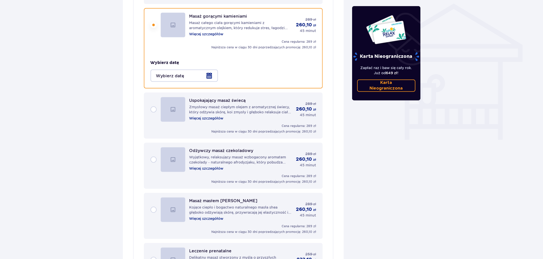
click at [194, 73] on div at bounding box center [183, 75] width 67 height 12
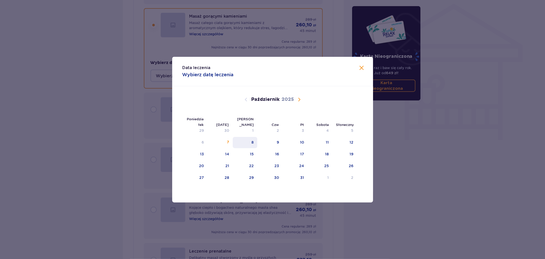
click at [255, 143] on div "8" at bounding box center [245, 142] width 25 height 11
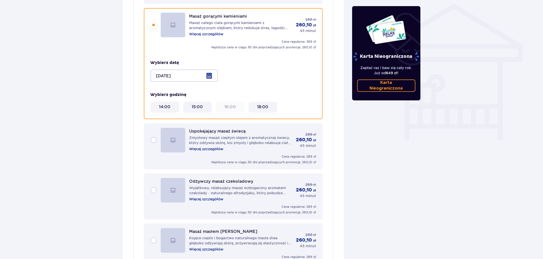
click at [191, 74] on div at bounding box center [183, 75] width 67 height 12
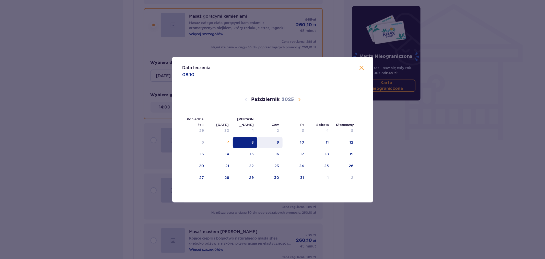
click at [276, 146] on div "9" at bounding box center [269, 142] width 25 height 11
type input "09.10.25"
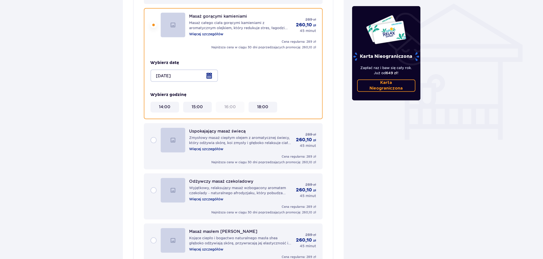
click at [153, 136] on div "Uspokajający masaż świecą Zmysłowy masaż ciepłym olejem z aromatycznej świecy, …" at bounding box center [233, 140] width 166 height 25
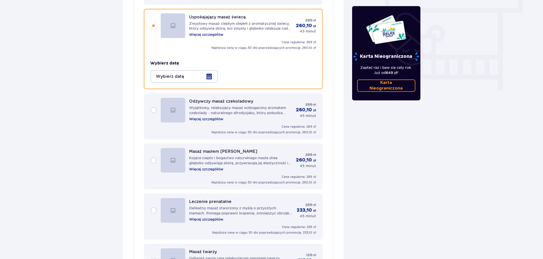
scroll to position [461, 0]
click at [164, 77] on div at bounding box center [183, 76] width 67 height 12
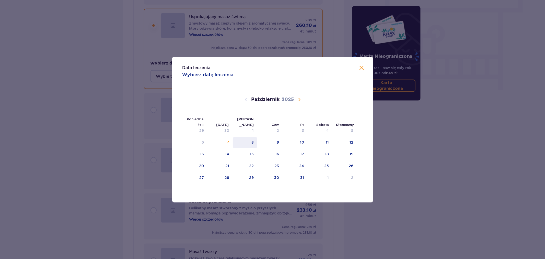
click at [253, 140] on font "8" at bounding box center [252, 142] width 2 height 4
type input "[DATE]"
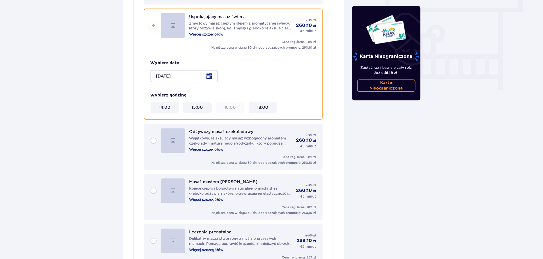
click at [155, 137] on div "Odżywczy masaż czekoladowy Wyjątkowy, relaksujący masaż wzbogacony aromatem cze…" at bounding box center [233, 140] width 166 height 25
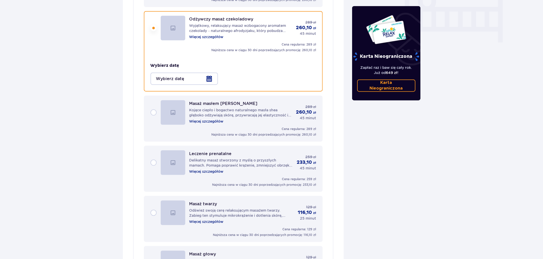
scroll to position [510, 0]
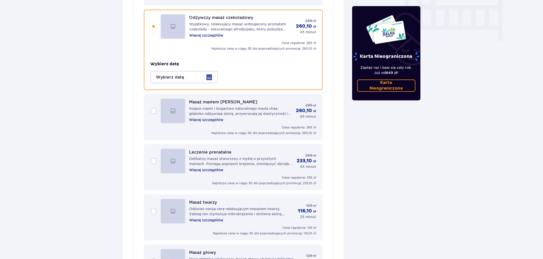
click at [177, 76] on div at bounding box center [183, 77] width 67 height 12
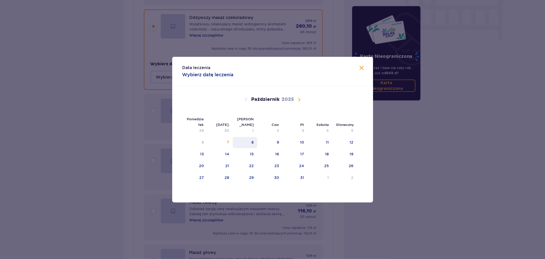
click at [254, 140] on div "8" at bounding box center [245, 142] width 25 height 11
type input "[DATE]"
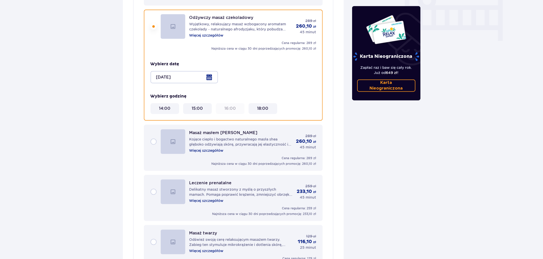
click at [207, 106] on div "15:00" at bounding box center [197, 109] width 25 height 6
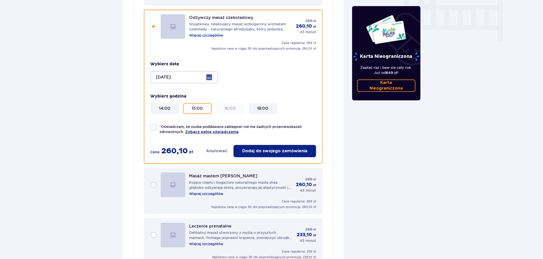
click at [266, 106] on font "18:00" at bounding box center [262, 108] width 11 height 5
click at [144, 178] on div "Masaż masłem shea Kojące ciepło i bogactwo naturalnego masła shea głęboko odżyw…" at bounding box center [233, 191] width 179 height 46
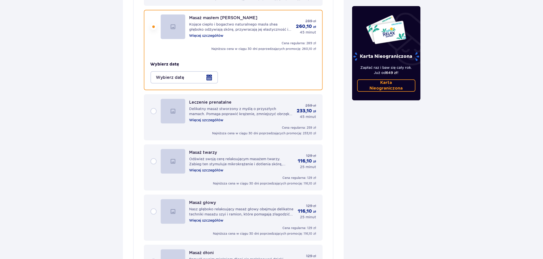
click at [151, 105] on div "Leczenie prenatalne Delikatny masaż stworzony z myślą o przyszłych mamach. Poma…" at bounding box center [233, 111] width 166 height 25
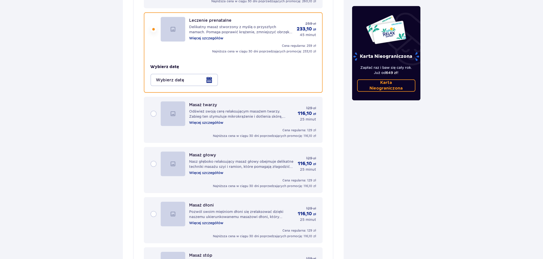
scroll to position [610, 0]
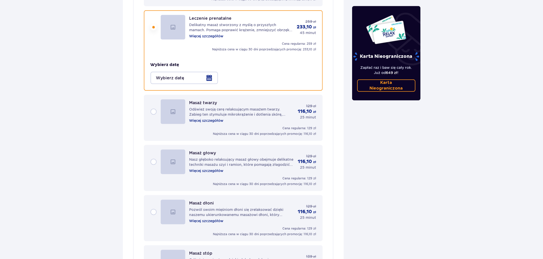
click at [208, 72] on div at bounding box center [183, 78] width 67 height 12
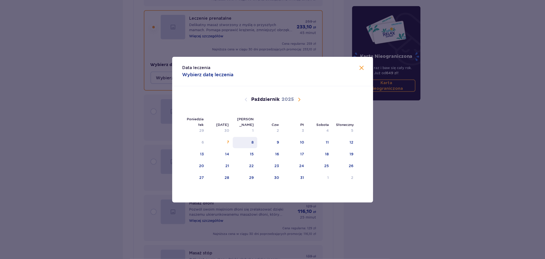
click at [255, 146] on div "8" at bounding box center [245, 142] width 25 height 11
type input "[DATE]"
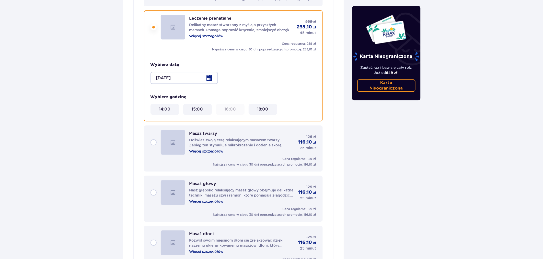
click at [155, 135] on div "Masaż twarzy Odśwież swoją cerę relaksującym masażem twarzy. Zabieg ten stymulu…" at bounding box center [233, 142] width 166 height 25
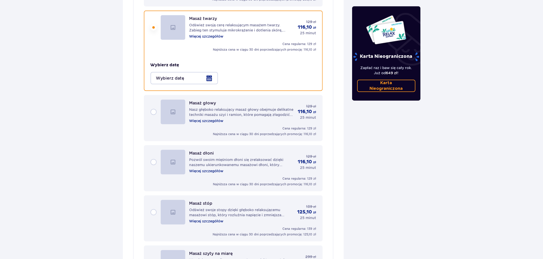
click at [154, 102] on div "Masaż głowy Nasz głęboko relaksujący masaż głowy obejmuje delikatne techniki ma…" at bounding box center [233, 111] width 166 height 25
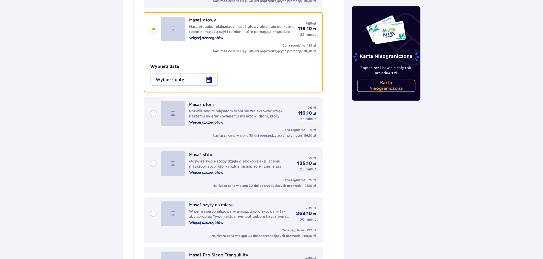
scroll to position [709, 0]
click at [195, 80] on div "Masaż głowy Nasz głęboko relaksujący masaż głowy obejmuje delikatne techniki ma…" at bounding box center [233, 51] width 179 height 80
click at [196, 77] on div at bounding box center [183, 79] width 67 height 12
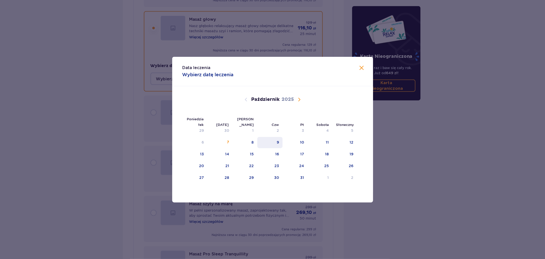
click at [282, 143] on div "9" at bounding box center [269, 142] width 25 height 11
type input "09.10.25"
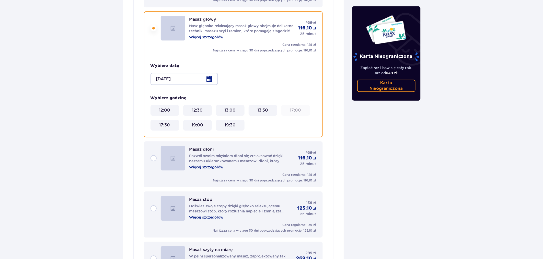
click at [154, 149] on div "Masaż dłoni Pozwól swoim mięśniom dłoni się zrelaksować dzięki naszemu ukierunk…" at bounding box center [233, 158] width 166 height 25
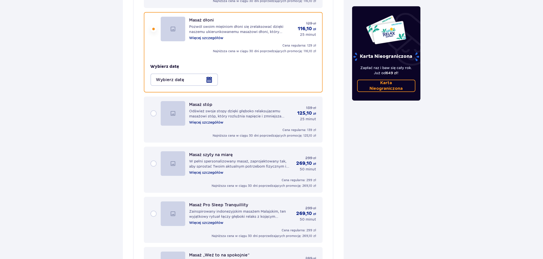
scroll to position [758, 0]
click at [195, 76] on div at bounding box center [183, 79] width 67 height 12
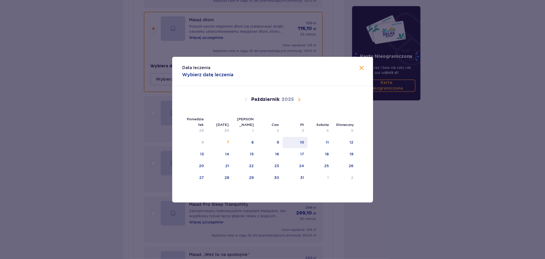
click at [296, 140] on div "10" at bounding box center [295, 142] width 25 height 11
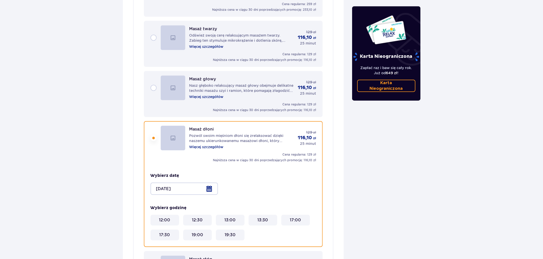
scroll to position [701, 0]
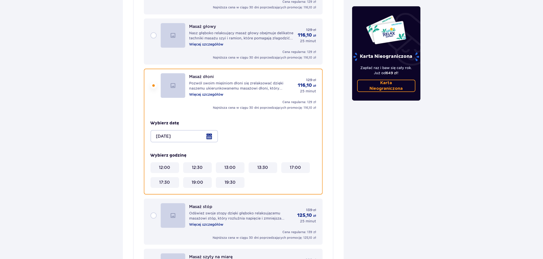
click at [168, 130] on div at bounding box center [183, 136] width 67 height 12
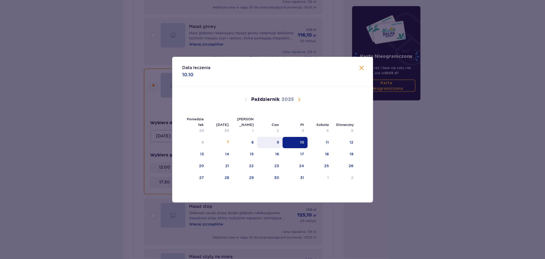
click at [275, 143] on div "9" at bounding box center [269, 142] width 25 height 11
type input "09.10.25"
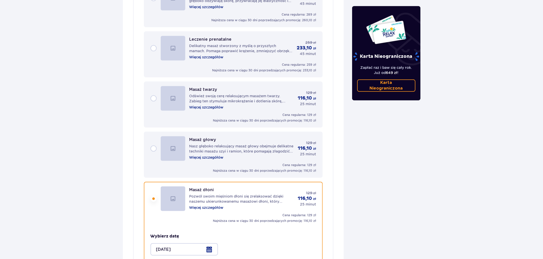
scroll to position [588, 0]
click at [149, 46] on div "Leczenie prenatalne Delikatny masaż stworzony z myślą o przyszłych mamach. Poma…" at bounding box center [233, 55] width 179 height 46
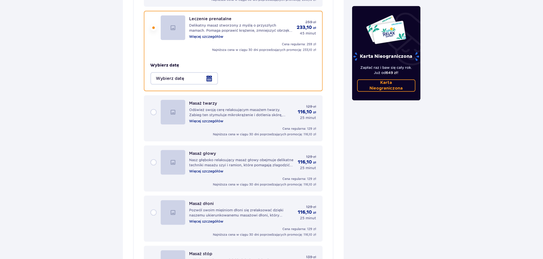
scroll to position [610, 0]
click at [194, 76] on div at bounding box center [183, 78] width 67 height 12
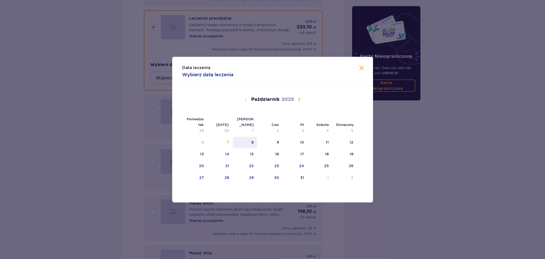
click at [255, 142] on div "8" at bounding box center [245, 142] width 25 height 11
type input "[DATE]"
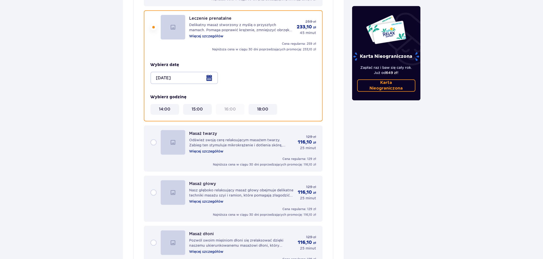
click at [462, 171] on div "Atrakcje i udogodnienia Pomiń ten krok Z atrakcji parku można korzystać (oprócz…" at bounding box center [271, 145] width 543 height 1430
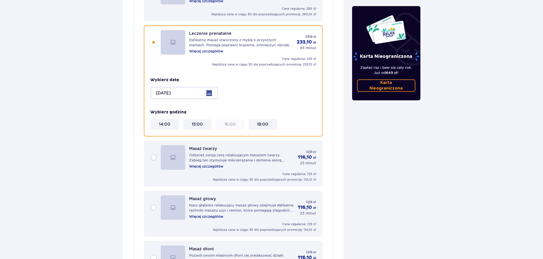
scroll to position [581, 0]
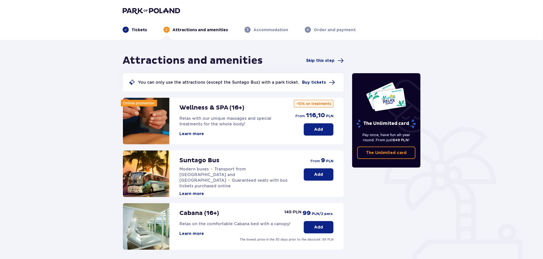
click at [325, 128] on button "Add" at bounding box center [319, 129] width 30 height 12
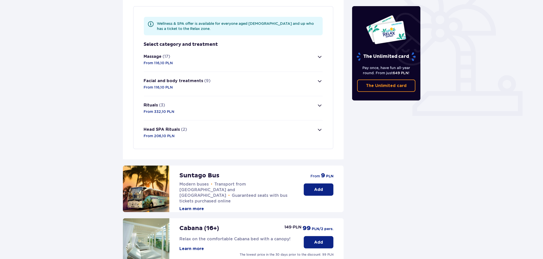
click at [210, 65] on button "Massage (17) From 116,10 PLN" at bounding box center [233, 60] width 179 height 24
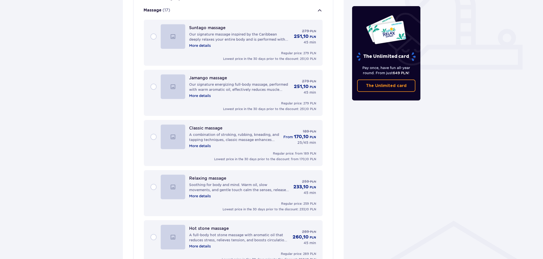
scroll to position [195, 0]
click at [154, 34] on div "Suntago massage Our signature massage inspired by the Caribbean deeply relaxes …" at bounding box center [233, 35] width 166 height 25
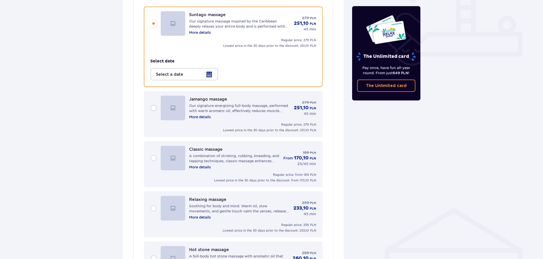
scroll to position [208, 0]
click at [179, 74] on div at bounding box center [183, 74] width 67 height 12
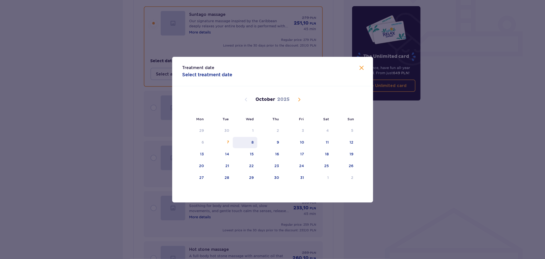
click at [251, 144] on div "8" at bounding box center [245, 142] width 25 height 11
type input "[DATE]"
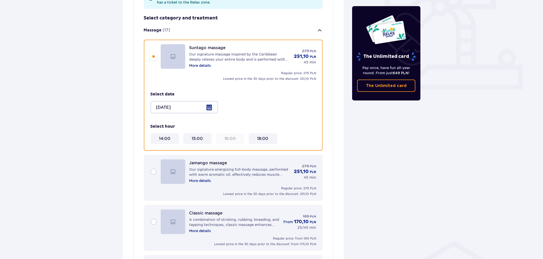
scroll to position [123, 0]
